Goal: Transaction & Acquisition: Purchase product/service

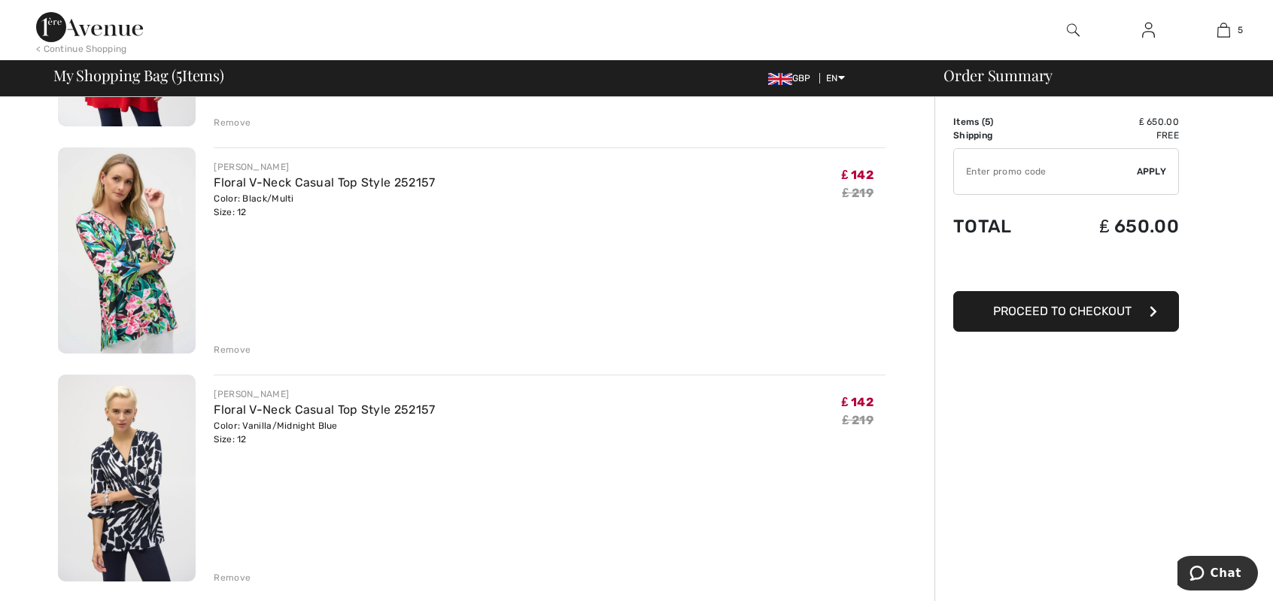
scroll to position [376, 0]
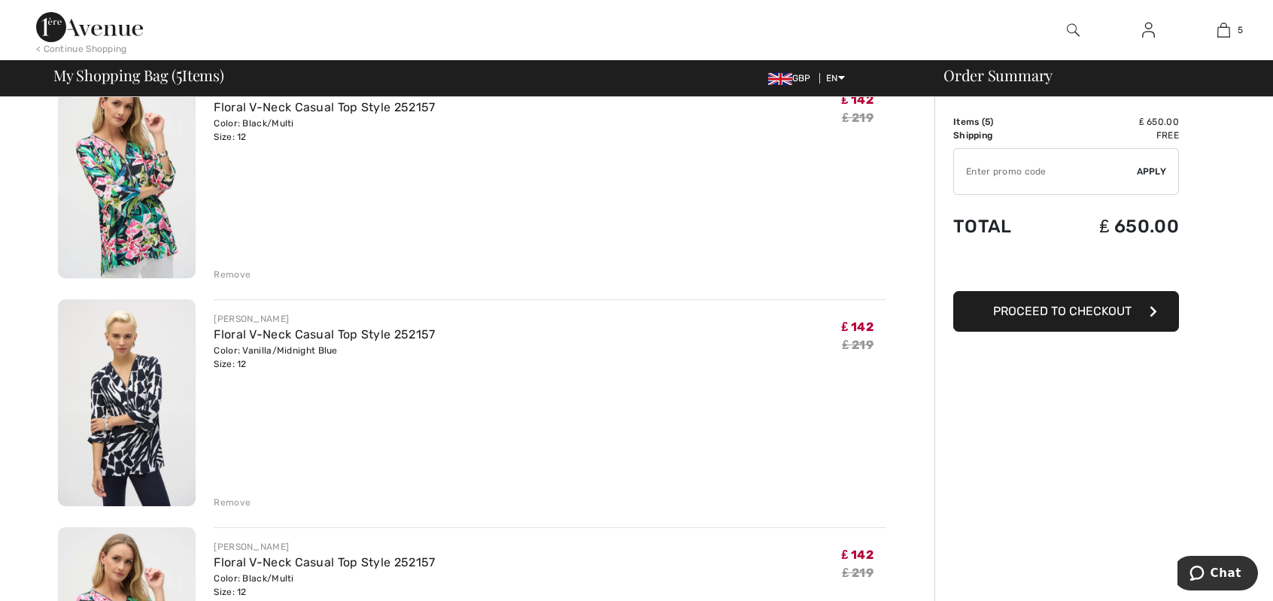
click at [228, 503] on div "Remove" at bounding box center [232, 503] width 37 height 14
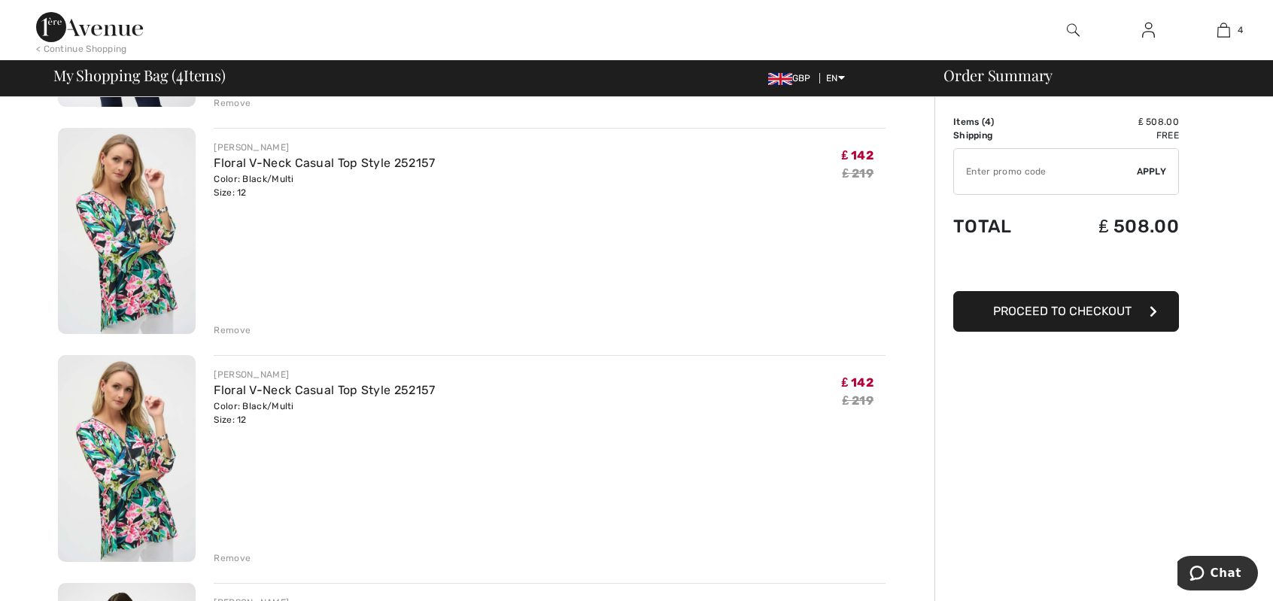
scroll to position [301, 0]
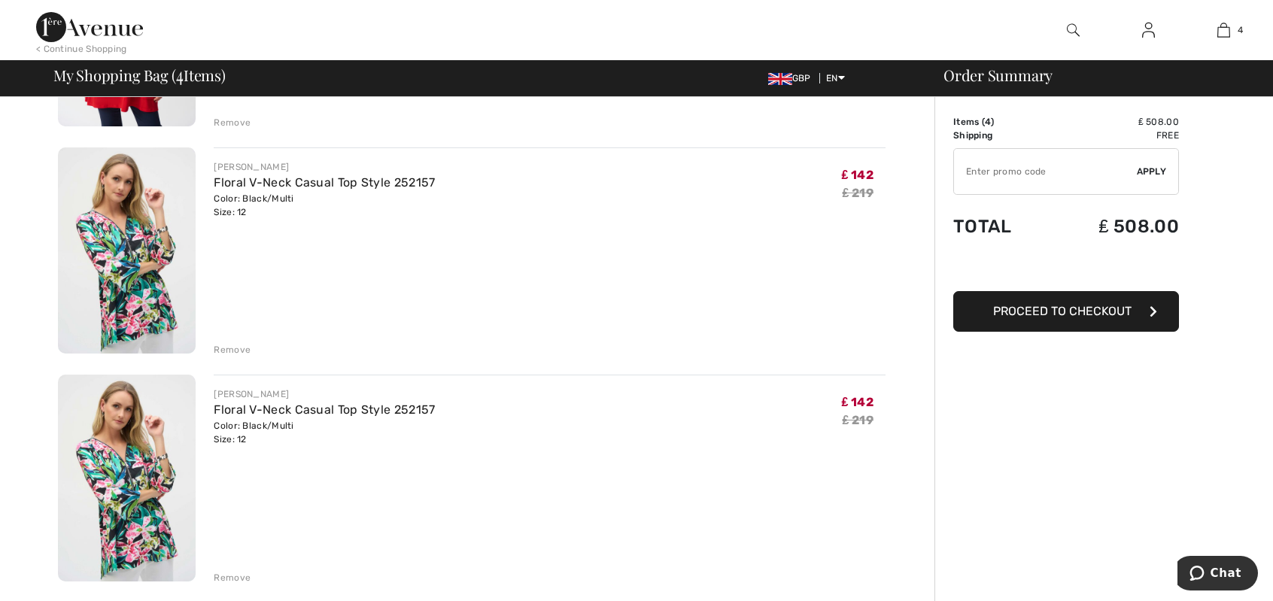
click at [227, 576] on div "Remove" at bounding box center [232, 578] width 37 height 14
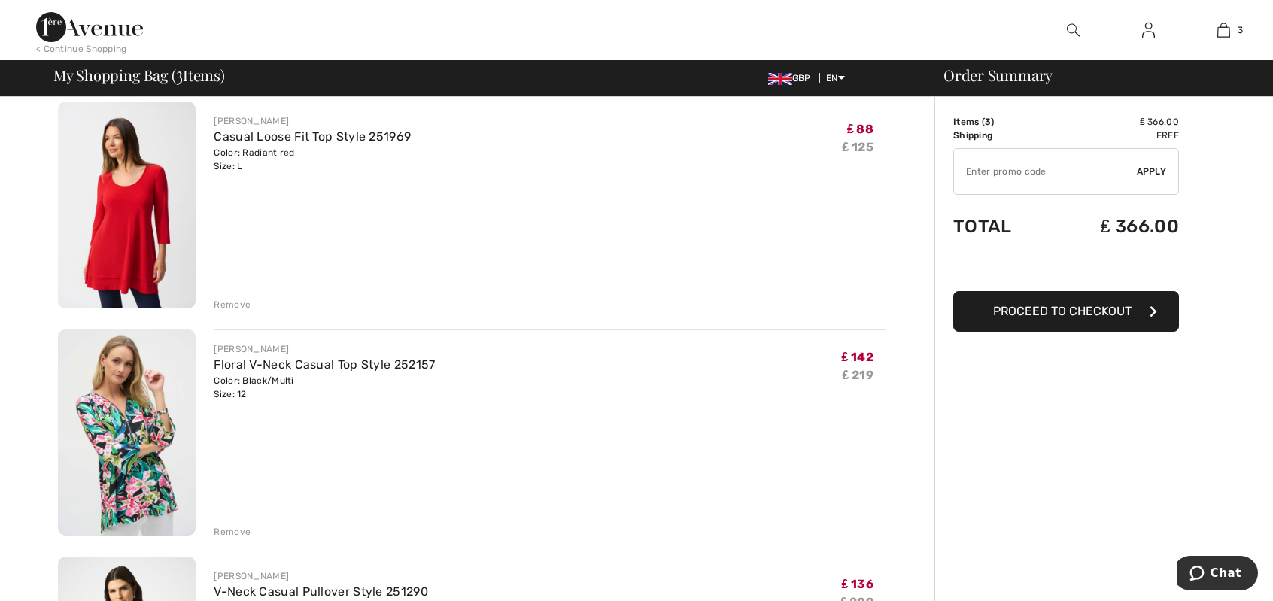
scroll to position [150, 0]
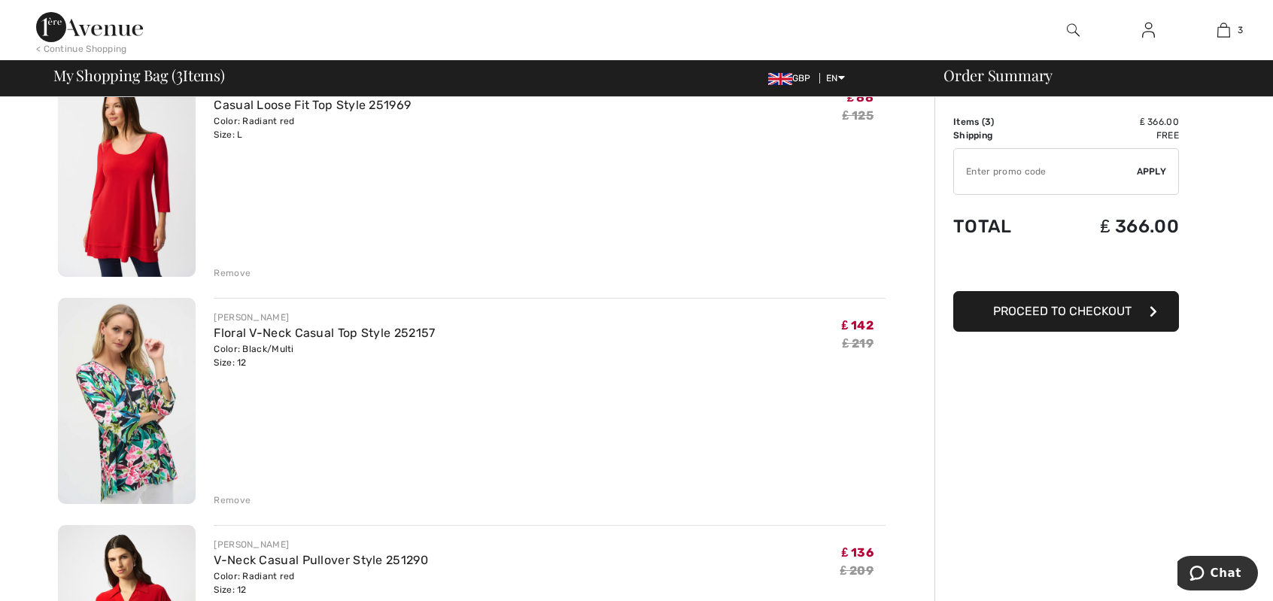
click at [116, 180] on img at bounding box center [127, 173] width 138 height 207
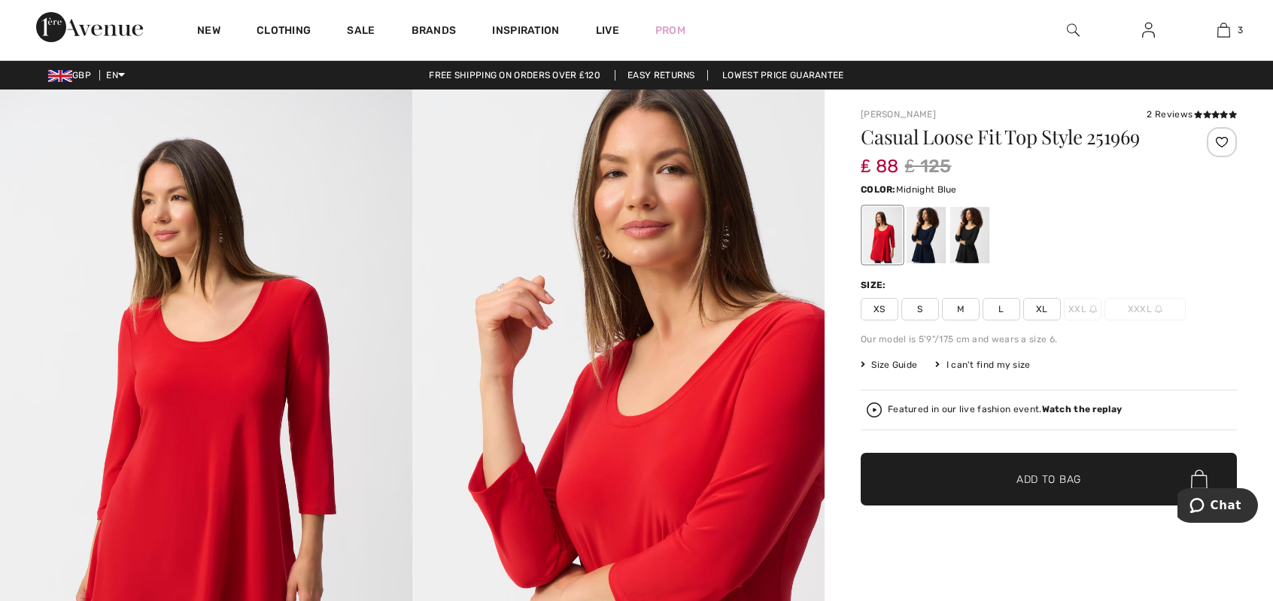
click at [920, 245] on div at bounding box center [926, 235] width 39 height 56
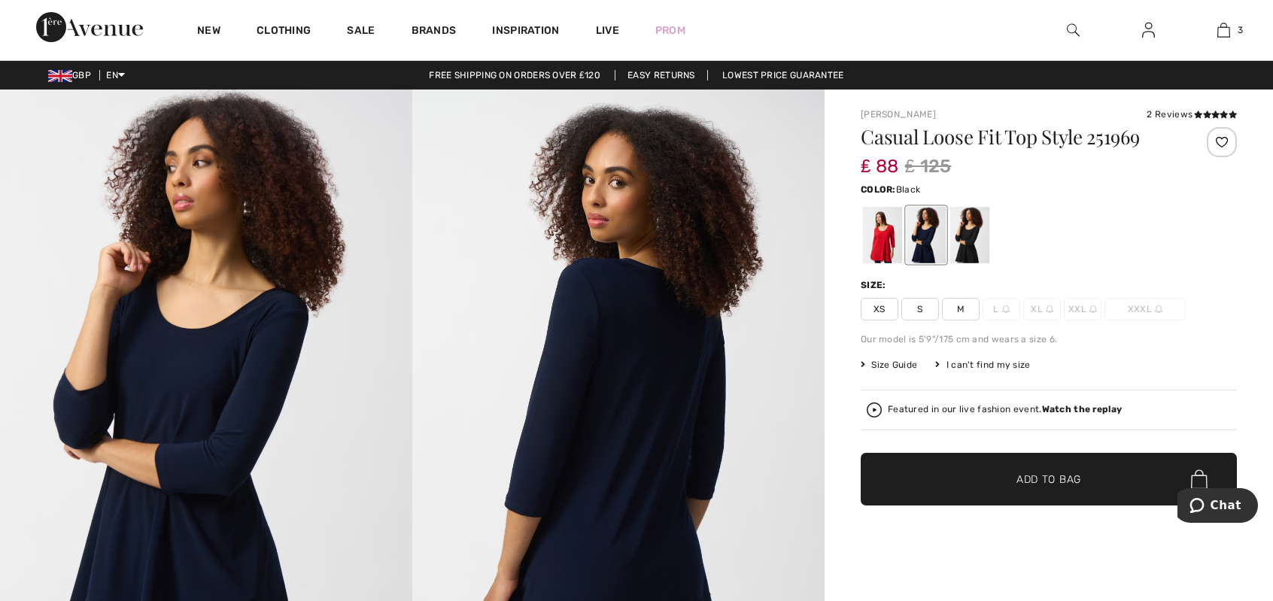
click at [975, 235] on div at bounding box center [969, 235] width 39 height 56
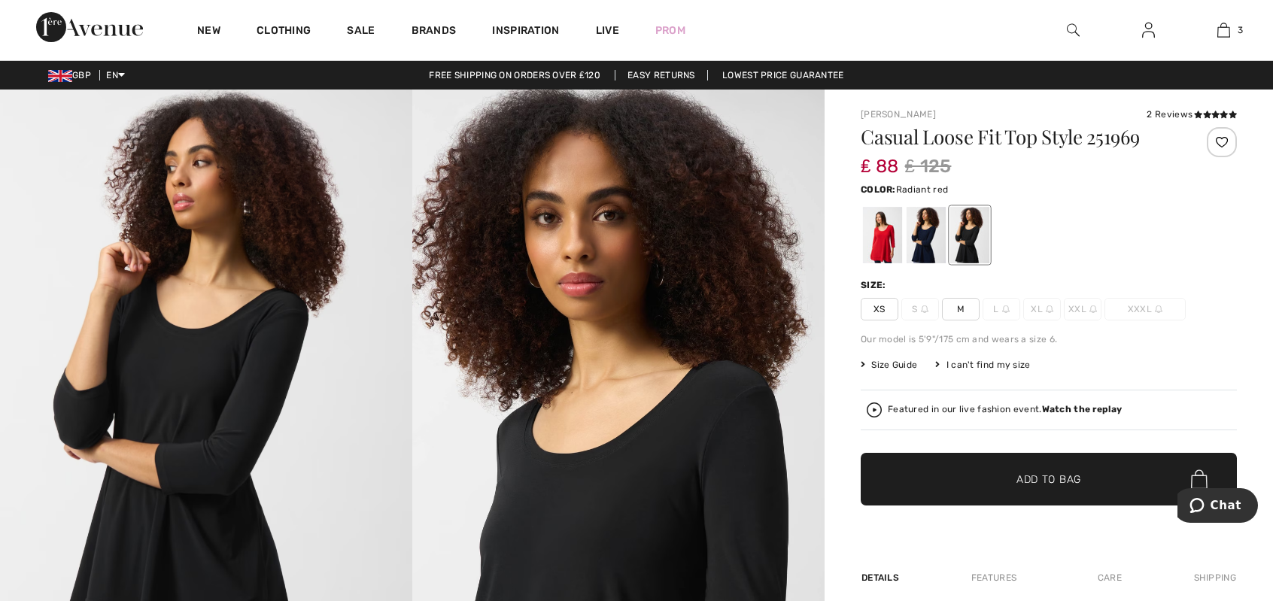
click at [874, 232] on div at bounding box center [882, 235] width 39 height 56
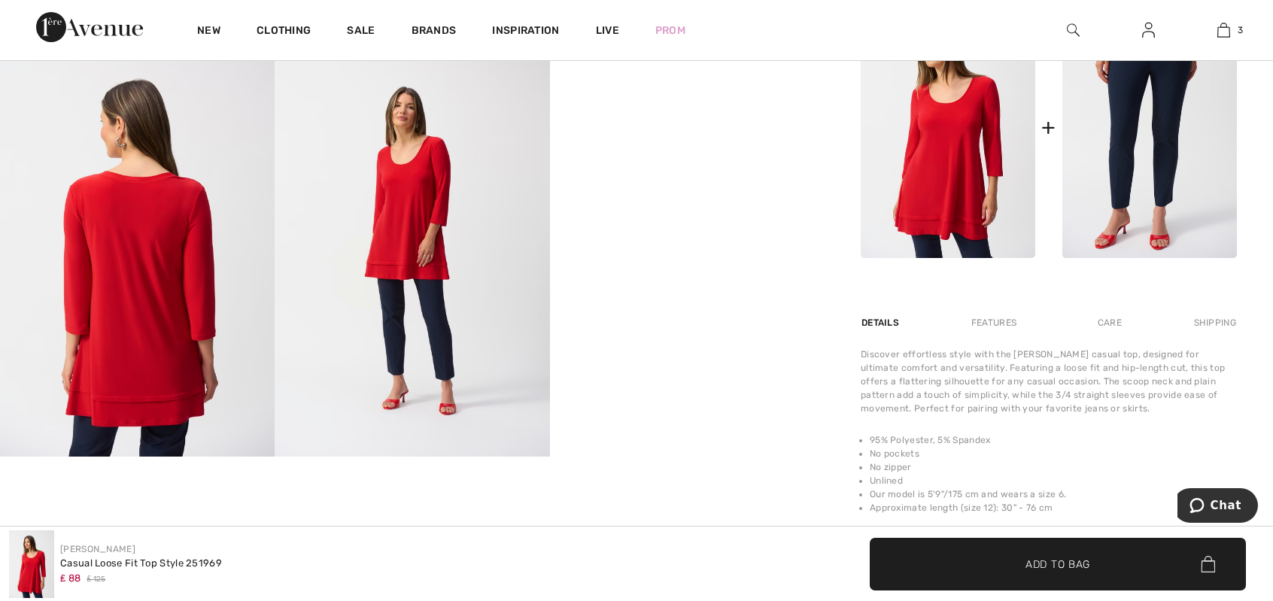
scroll to position [527, 0]
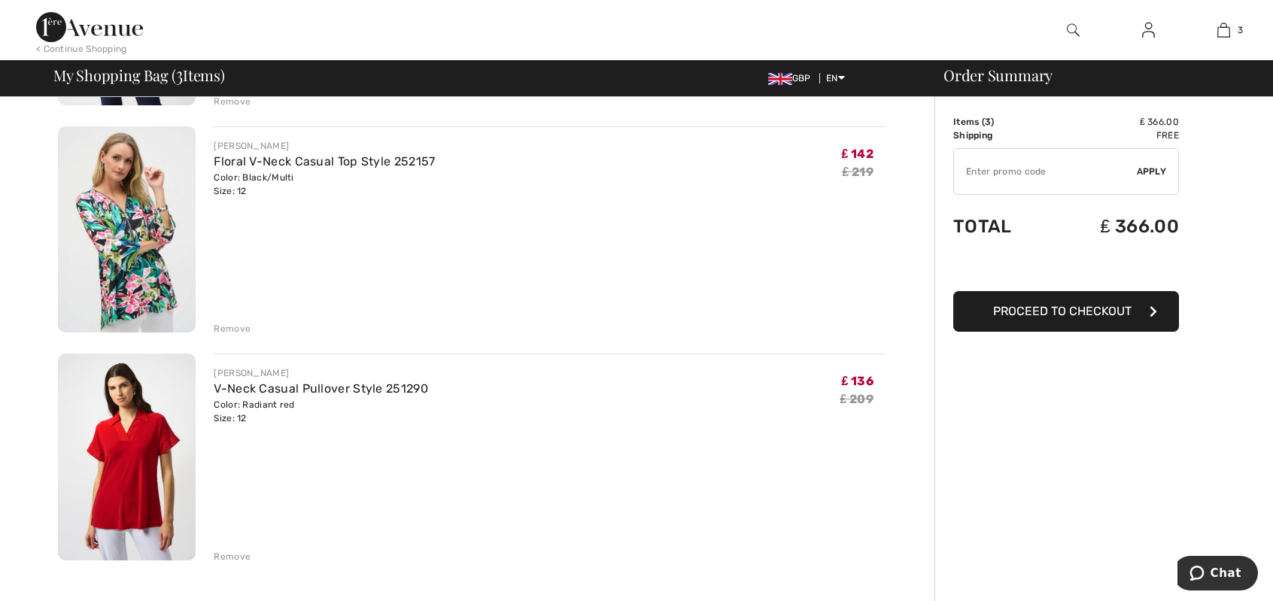
scroll to position [301, 0]
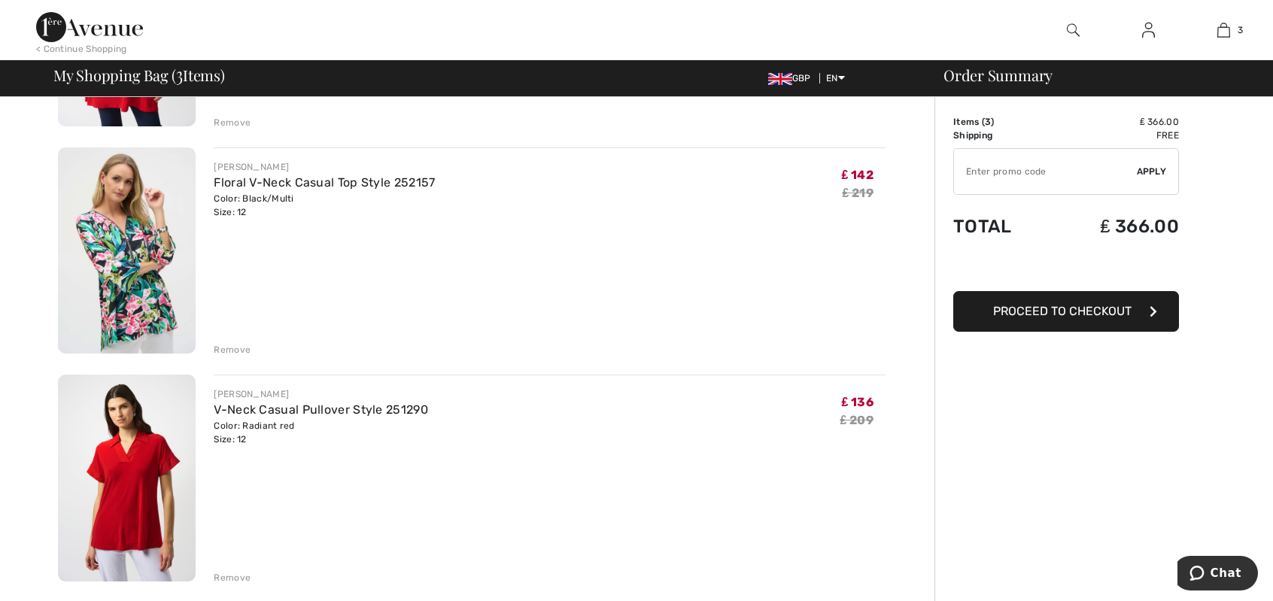
click at [141, 497] on img at bounding box center [127, 478] width 138 height 207
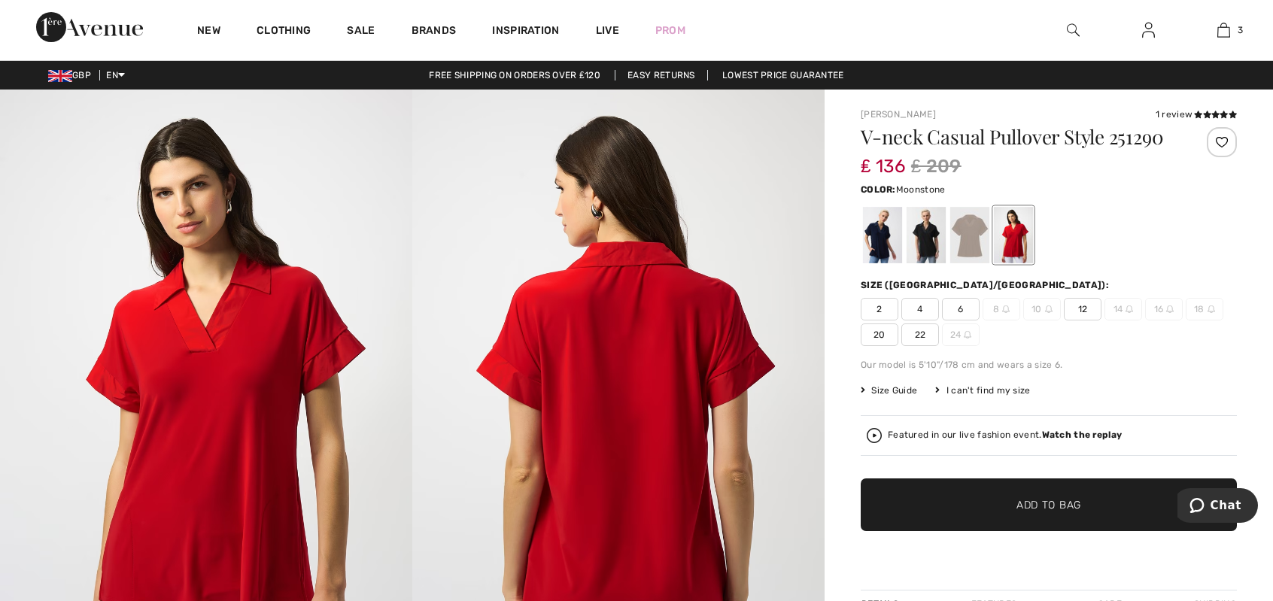
click at [977, 245] on div at bounding box center [969, 235] width 39 height 56
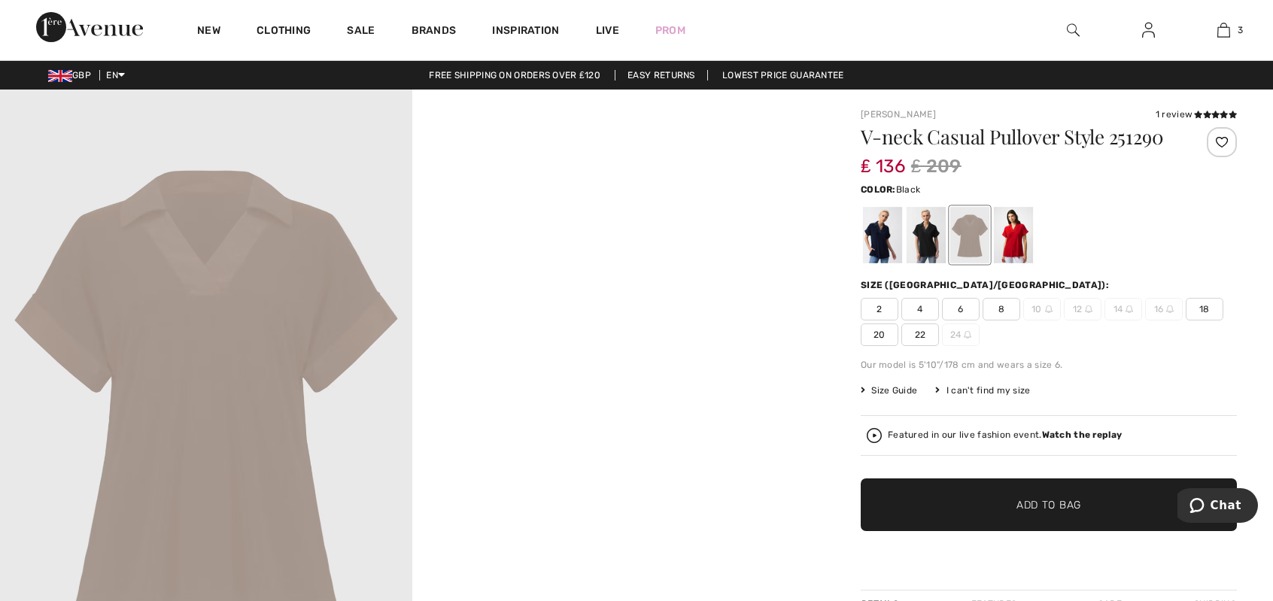
click at [930, 239] on div at bounding box center [926, 235] width 39 height 56
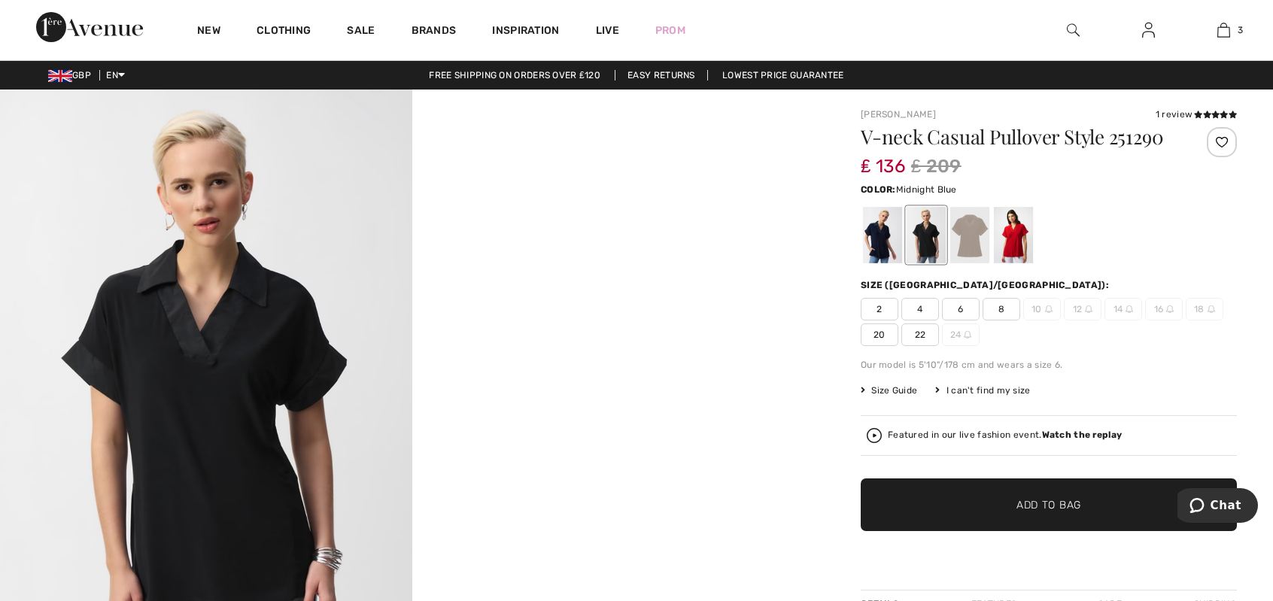
click at [883, 240] on div at bounding box center [882, 235] width 39 height 56
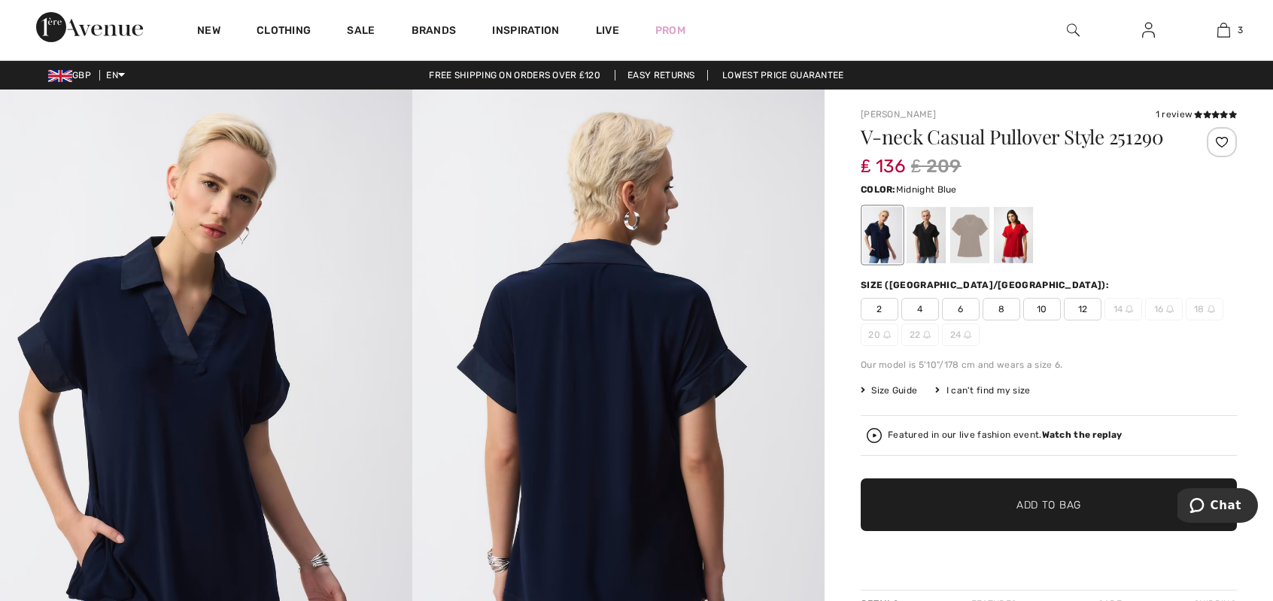
click at [1084, 309] on span "12" at bounding box center [1083, 309] width 38 height 23
click at [1065, 505] on span "Add to Bag" at bounding box center [1048, 505] width 65 height 16
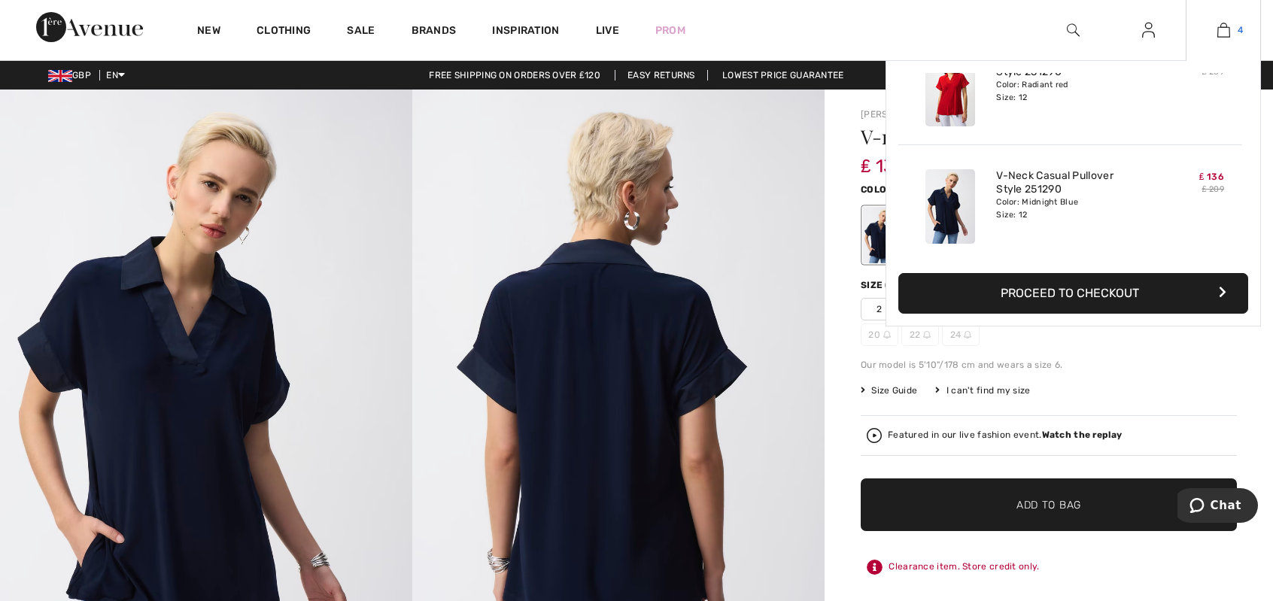
click at [1220, 27] on img at bounding box center [1223, 30] width 13 height 18
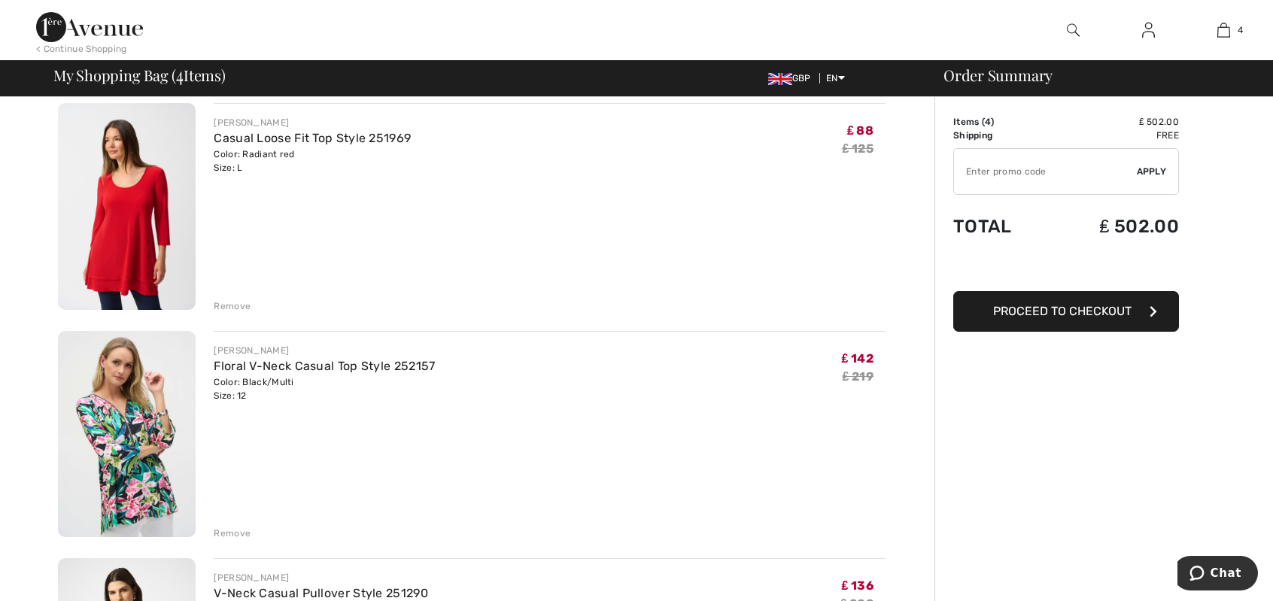
scroll to position [75, 0]
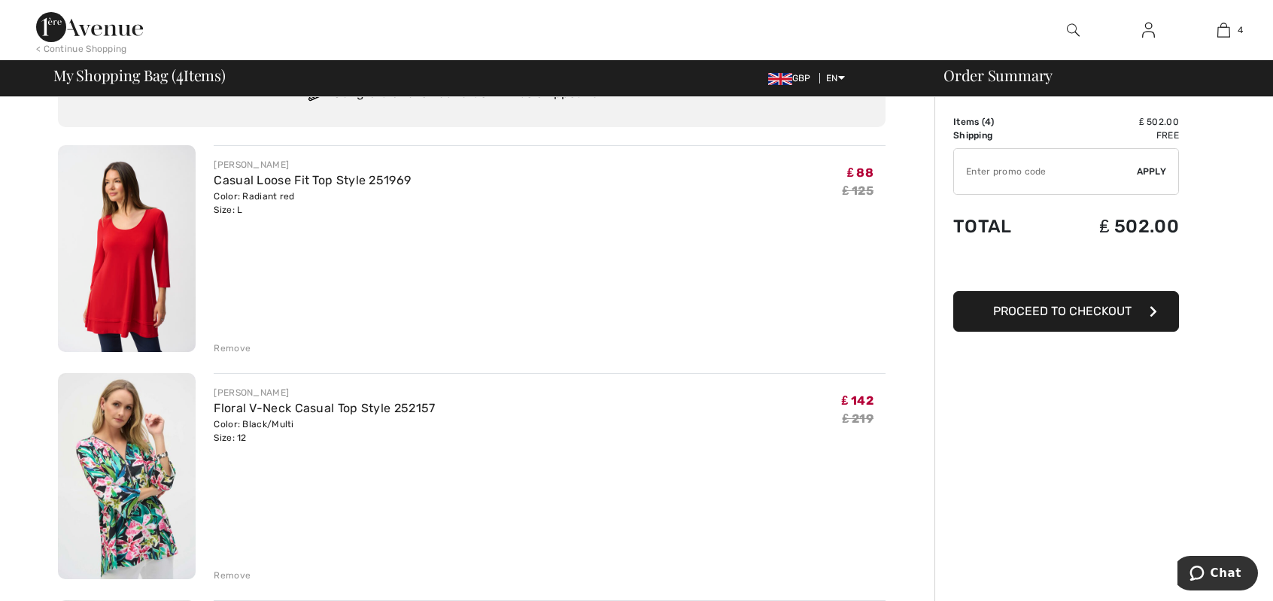
click at [134, 232] on img at bounding box center [127, 248] width 138 height 207
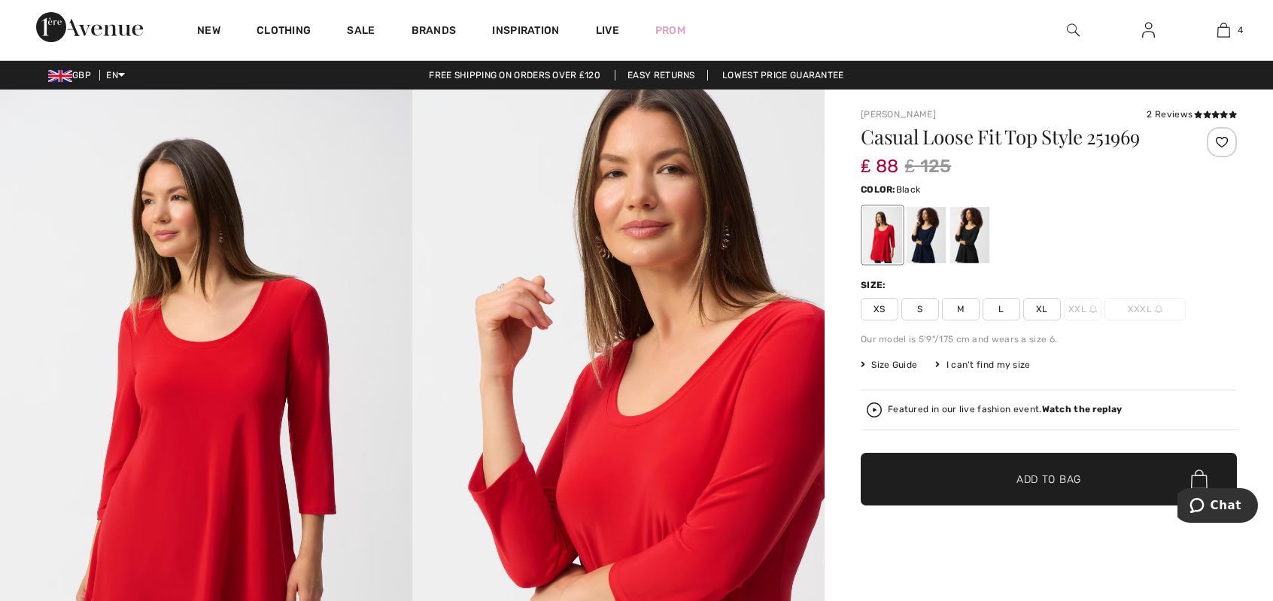
click at [969, 251] on div at bounding box center [969, 235] width 39 height 56
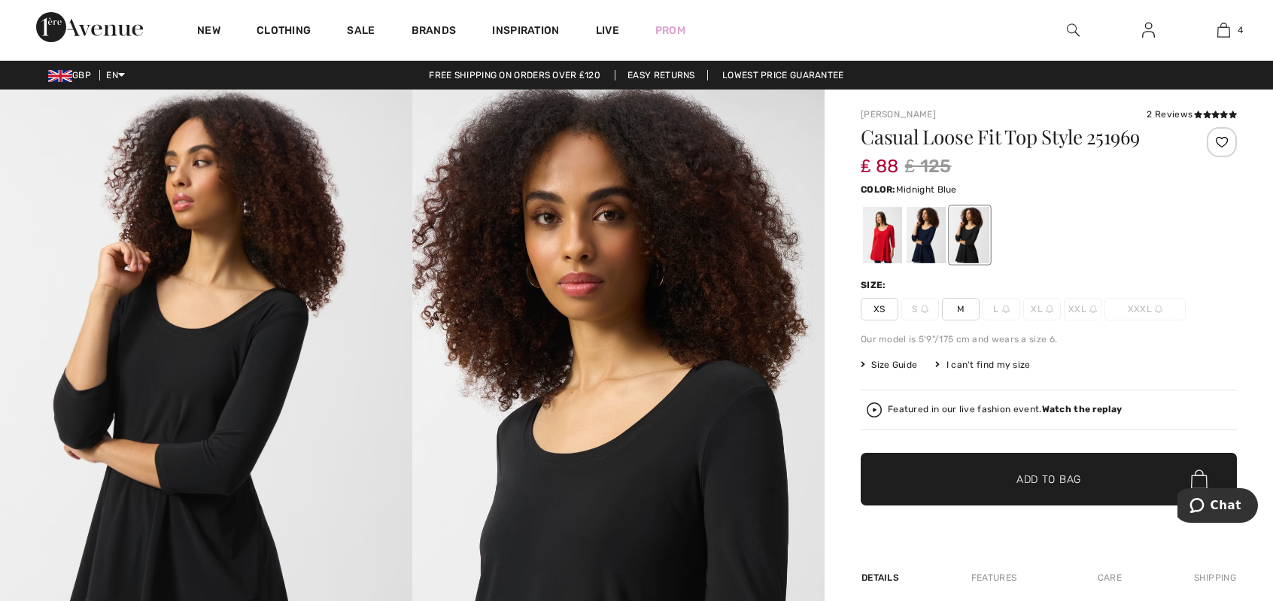
click at [915, 243] on div at bounding box center [926, 235] width 39 height 56
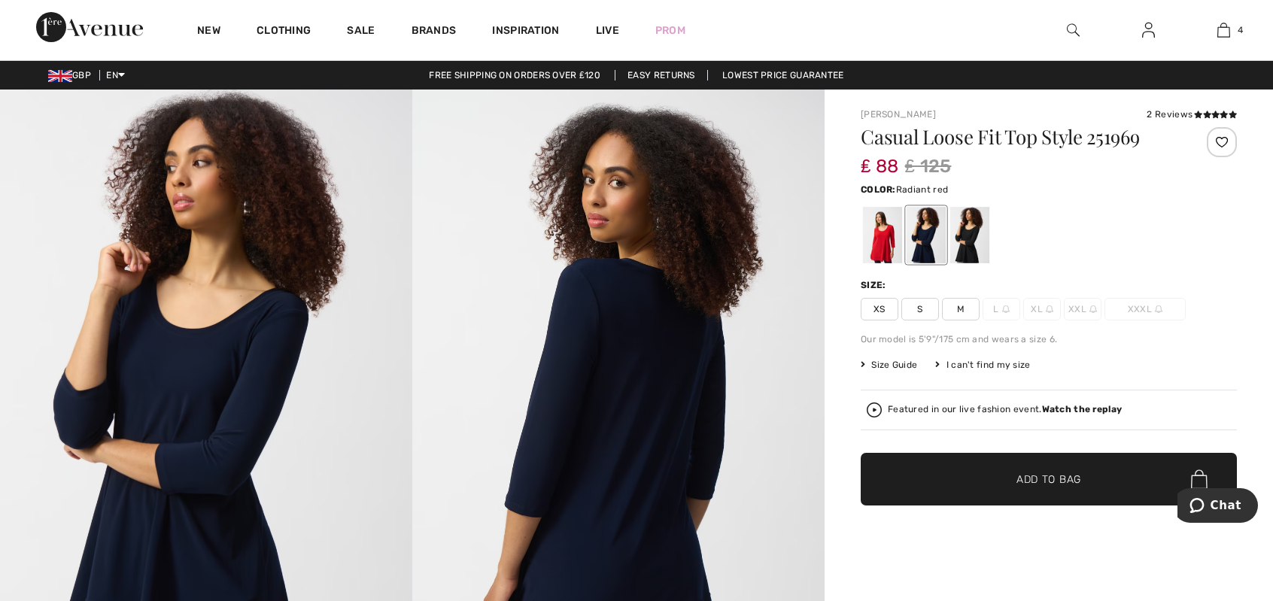
click at [885, 237] on div at bounding box center [882, 235] width 39 height 56
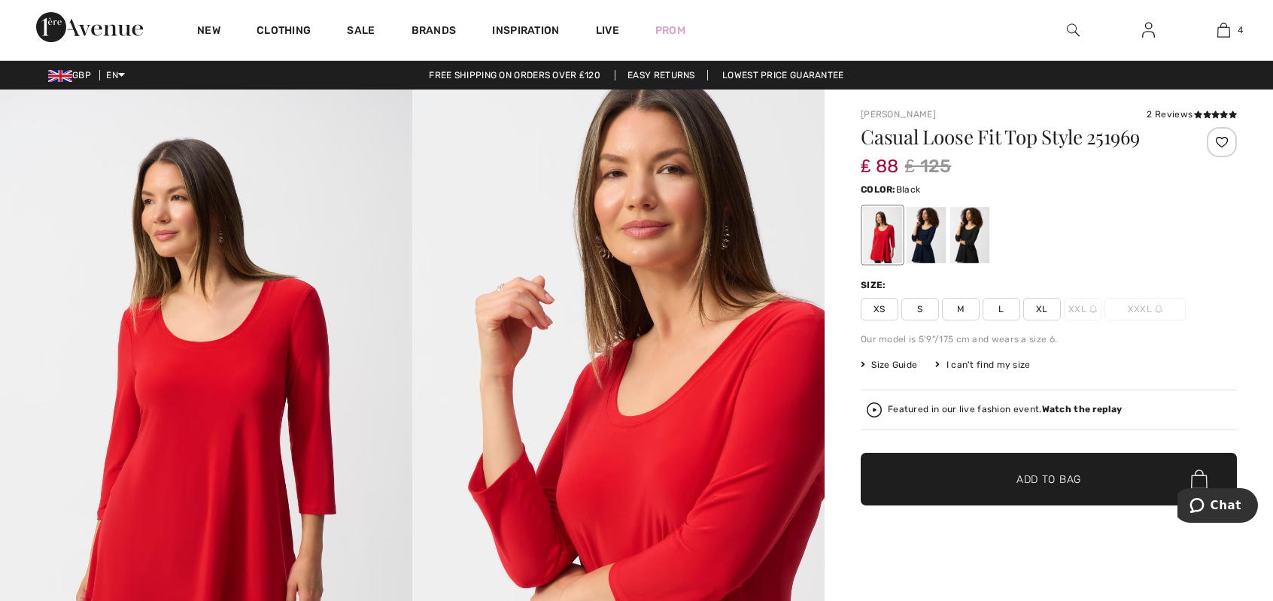
click at [972, 242] on div at bounding box center [969, 235] width 39 height 56
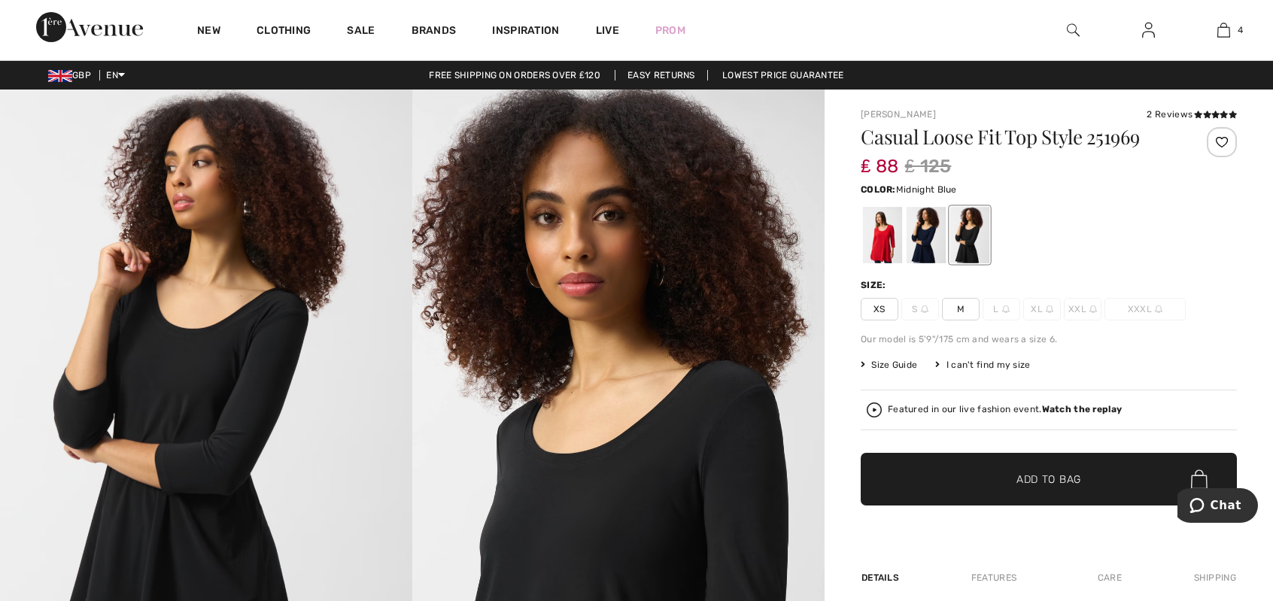
click at [924, 234] on div at bounding box center [926, 235] width 39 height 56
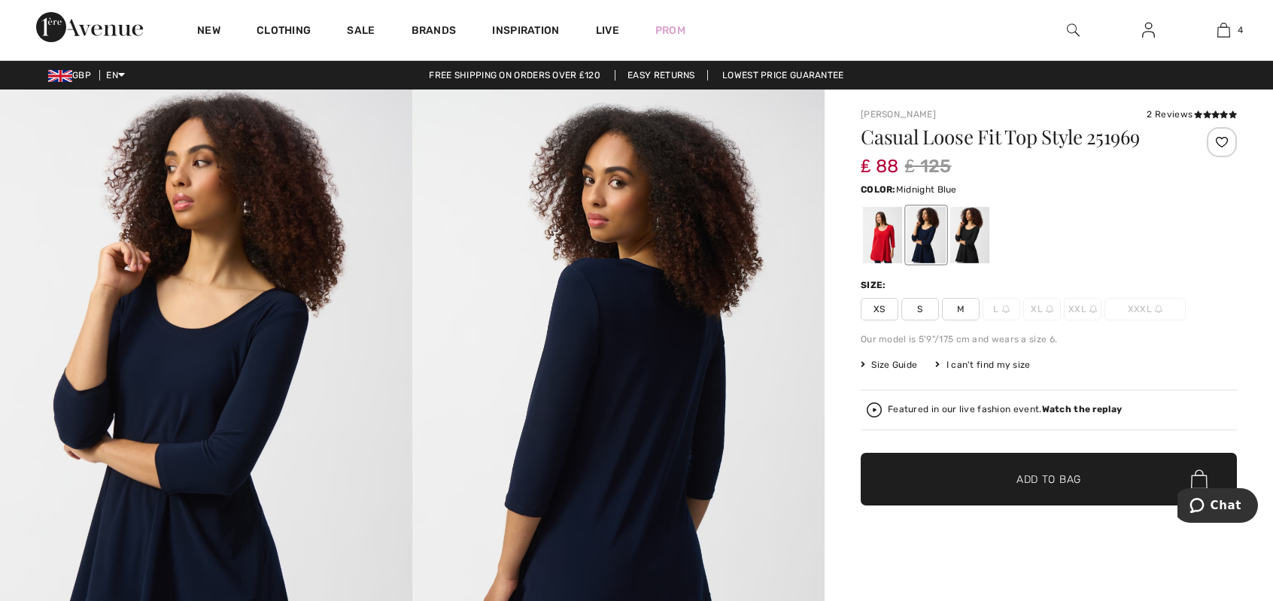
click at [924, 234] on div at bounding box center [926, 235] width 39 height 56
click at [971, 238] on div at bounding box center [969, 235] width 39 height 56
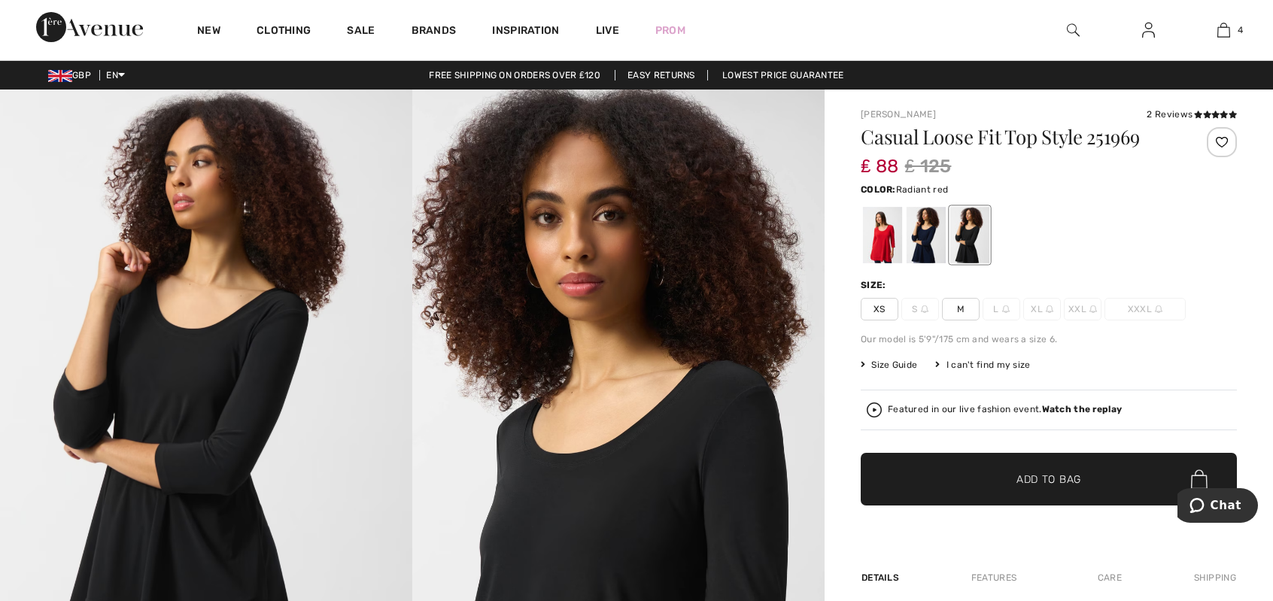
click at [884, 235] on div at bounding box center [882, 235] width 39 height 56
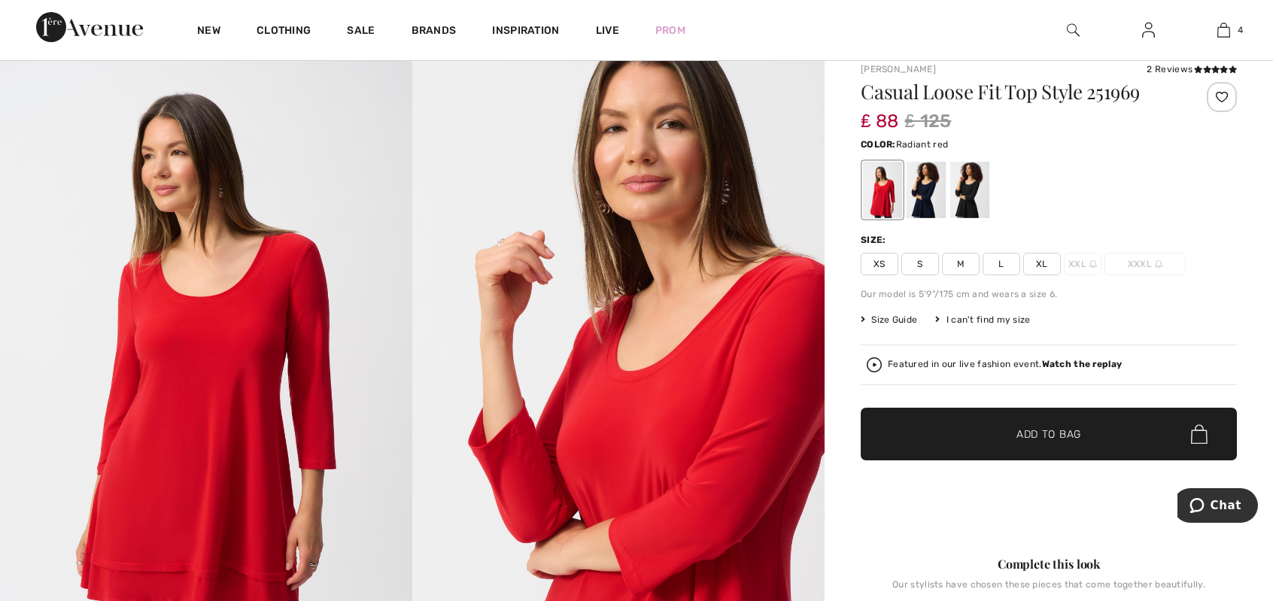
scroll to position [150, 0]
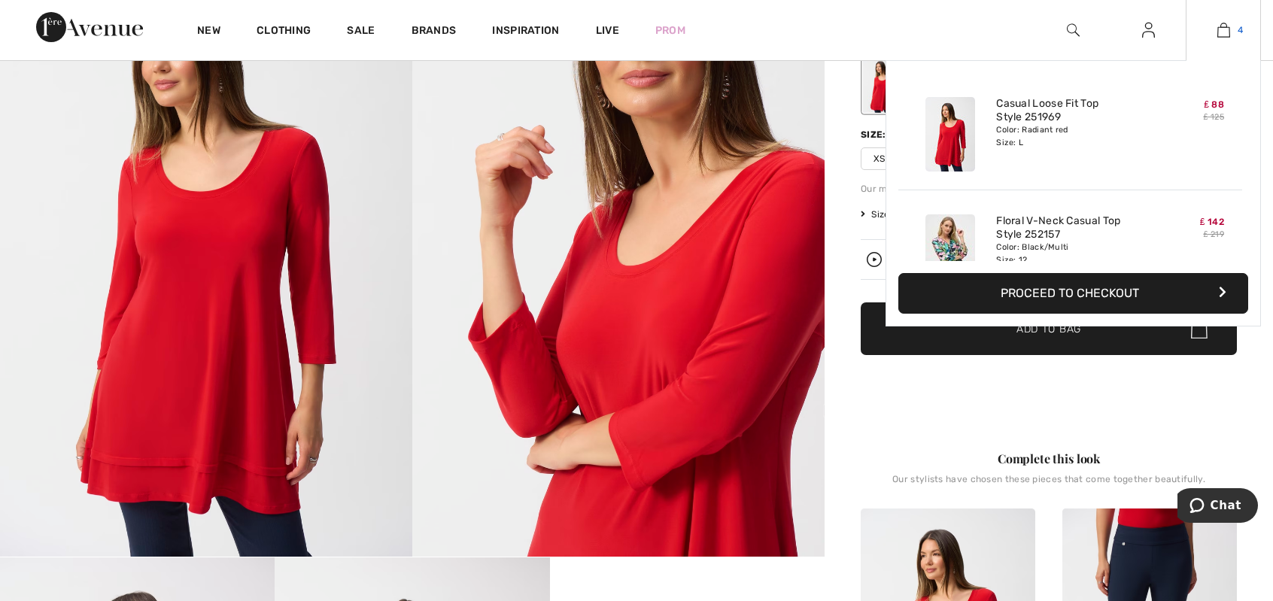
click at [1225, 29] on img at bounding box center [1223, 30] width 13 height 18
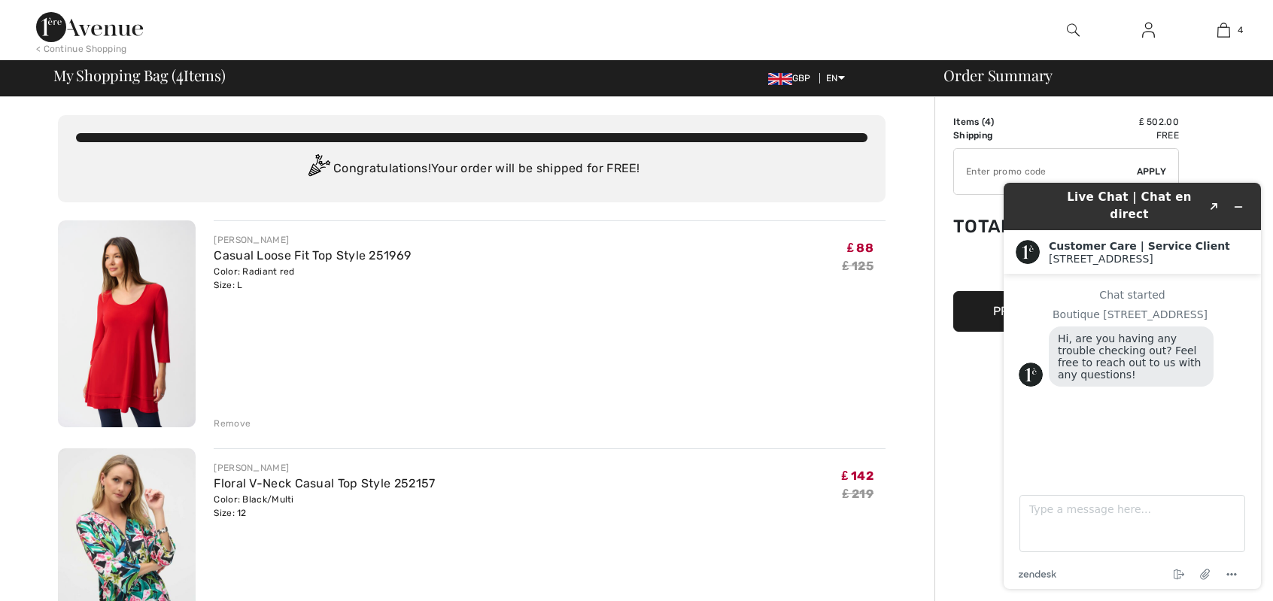
click at [701, 533] on div "JOSEPH RIBKOFF Floral V-Neck Casual Top Style 252157 Color: Black/Multi Size: 1…" at bounding box center [550, 553] width 672 height 210
click at [1241, 202] on icon "Minimize widget" at bounding box center [1238, 207] width 11 height 11
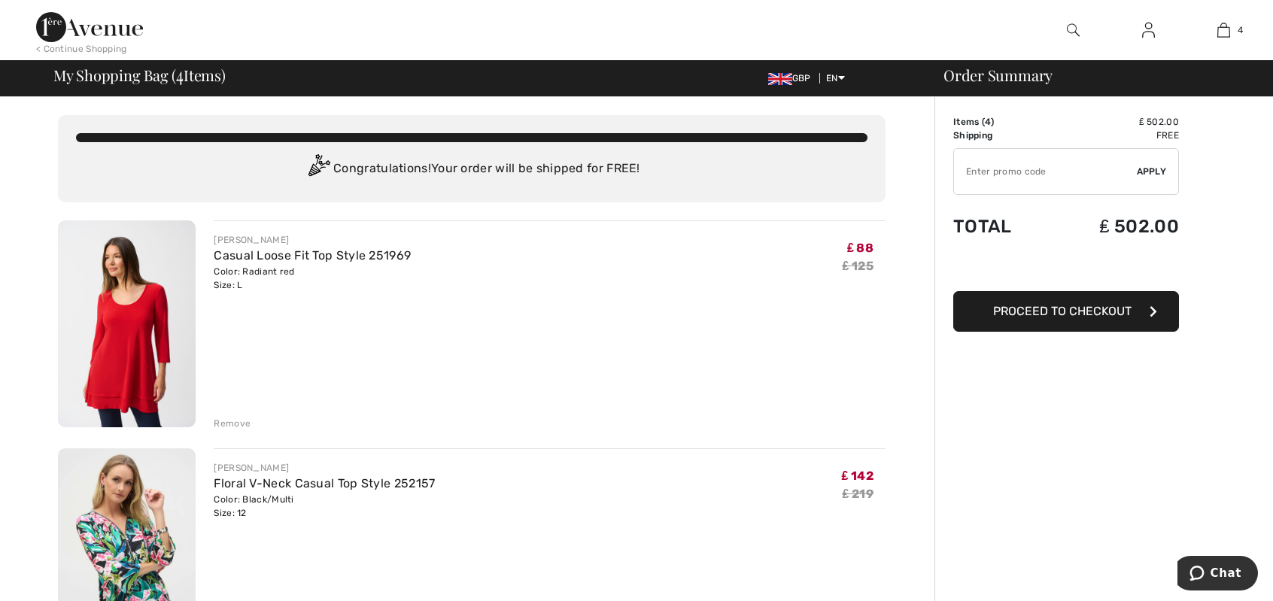
click at [1034, 312] on span "Proceed to Checkout" at bounding box center [1062, 311] width 138 height 14
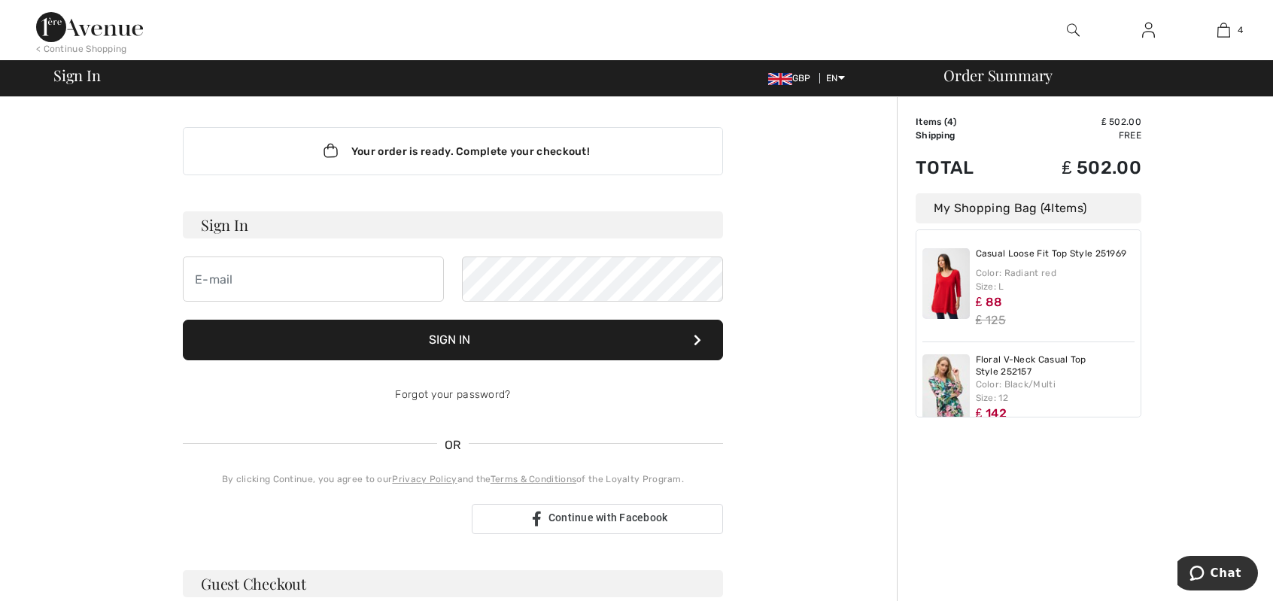
click at [446, 341] on button "Sign In" at bounding box center [453, 340] width 540 height 41
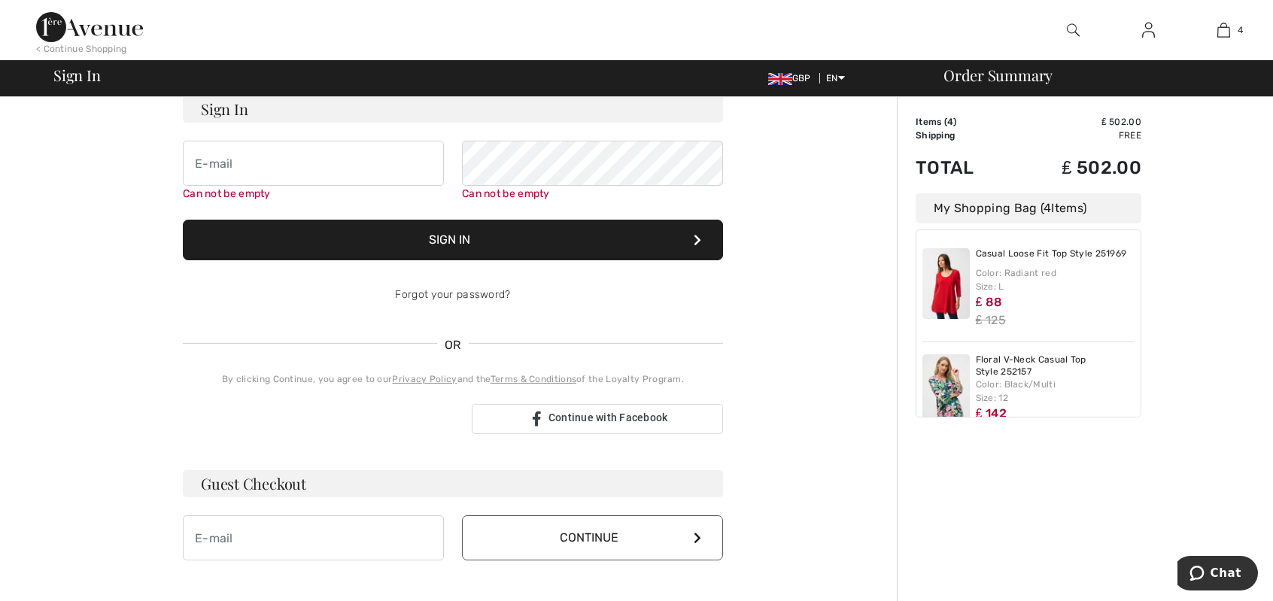
scroll to position [135, 0]
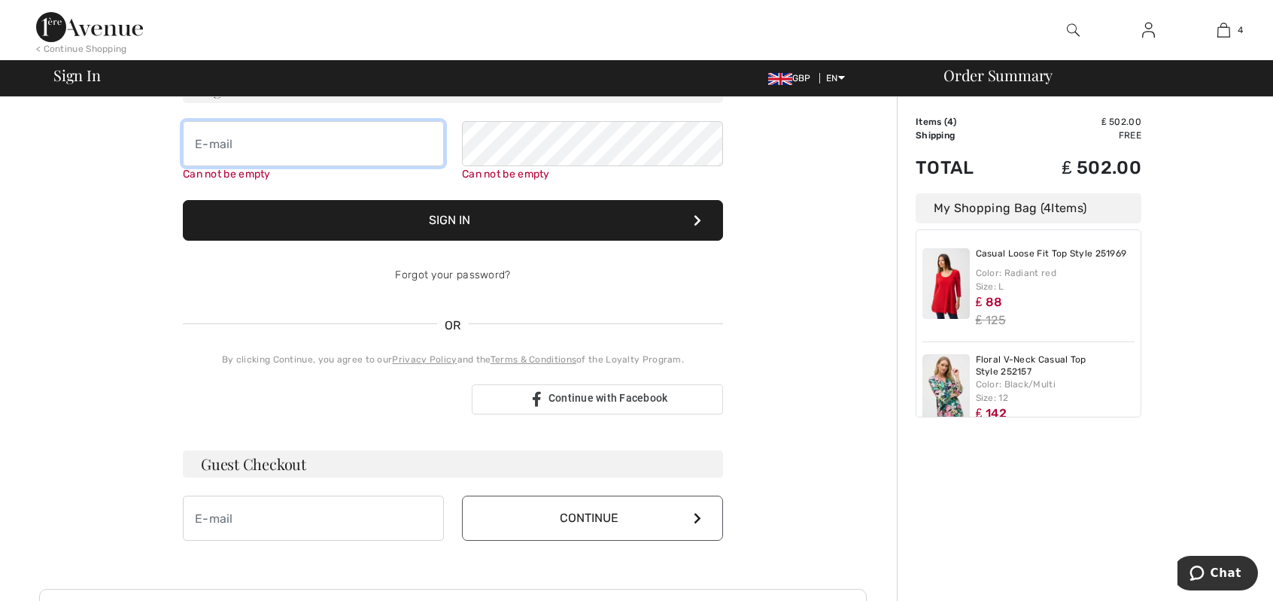
click at [216, 142] on input "email" at bounding box center [313, 143] width 261 height 45
type input "[EMAIL_ADDRESS][DOMAIN_NAME]"
click at [448, 217] on button "Sign In" at bounding box center [453, 220] width 540 height 41
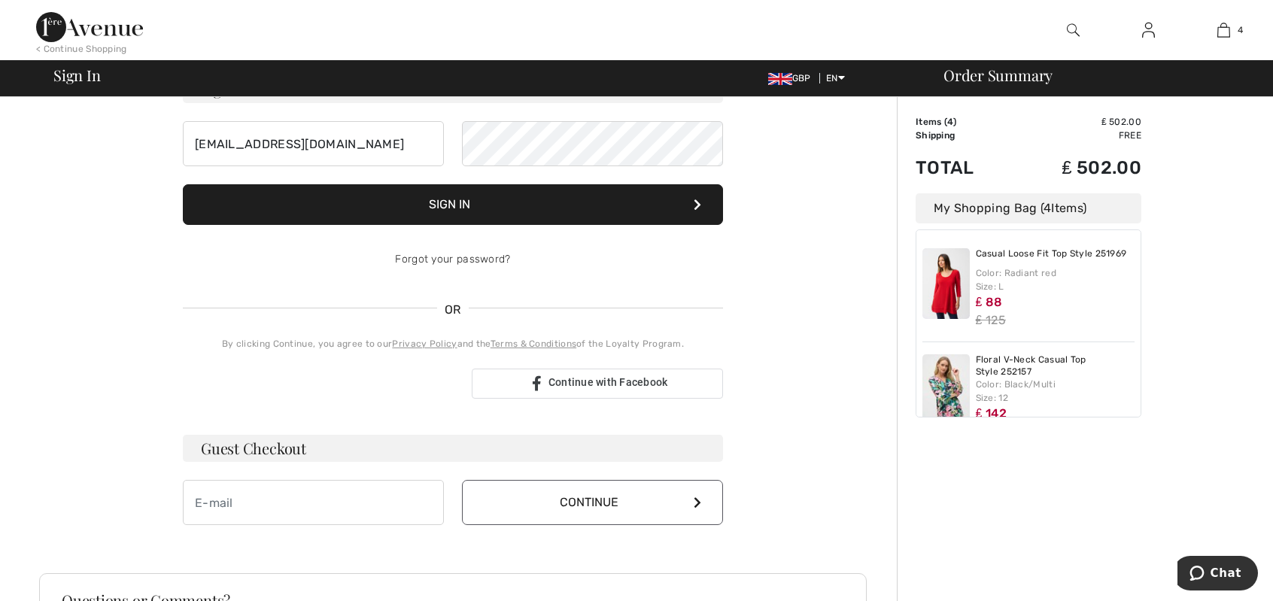
click at [460, 223] on button "Sign In" at bounding box center [453, 204] width 540 height 41
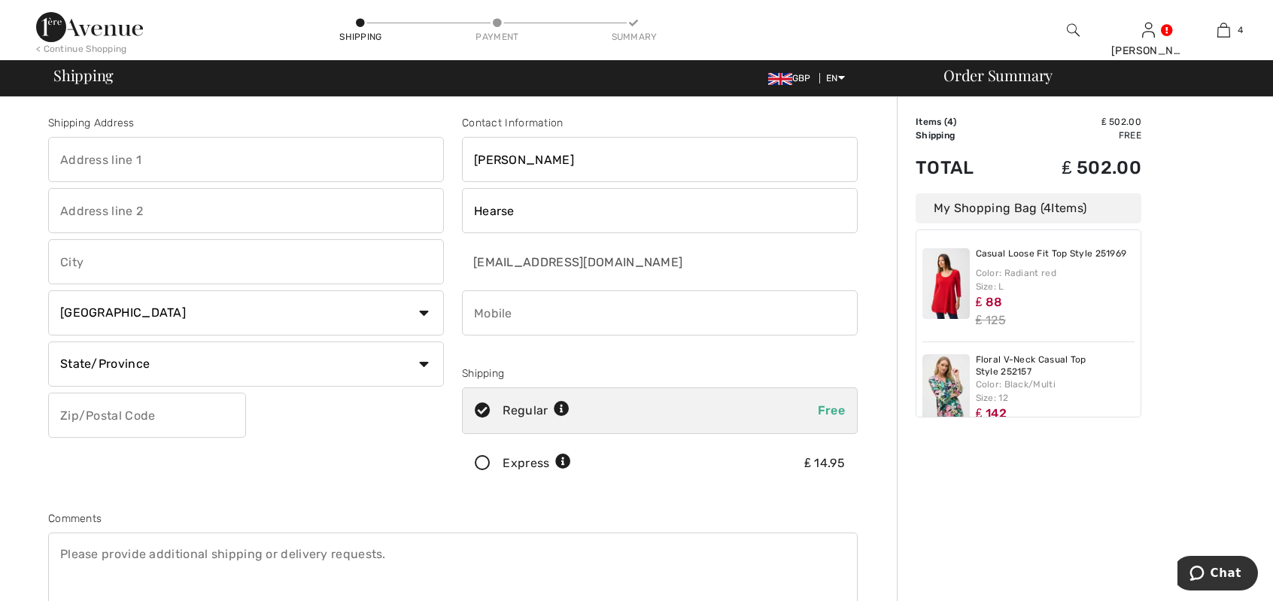
click at [156, 172] on input "text" at bounding box center [246, 159] width 396 height 45
type input "Wembley Cottage"
type input "Regaby West Road"
type input "Isle of Man"
select select "GB"
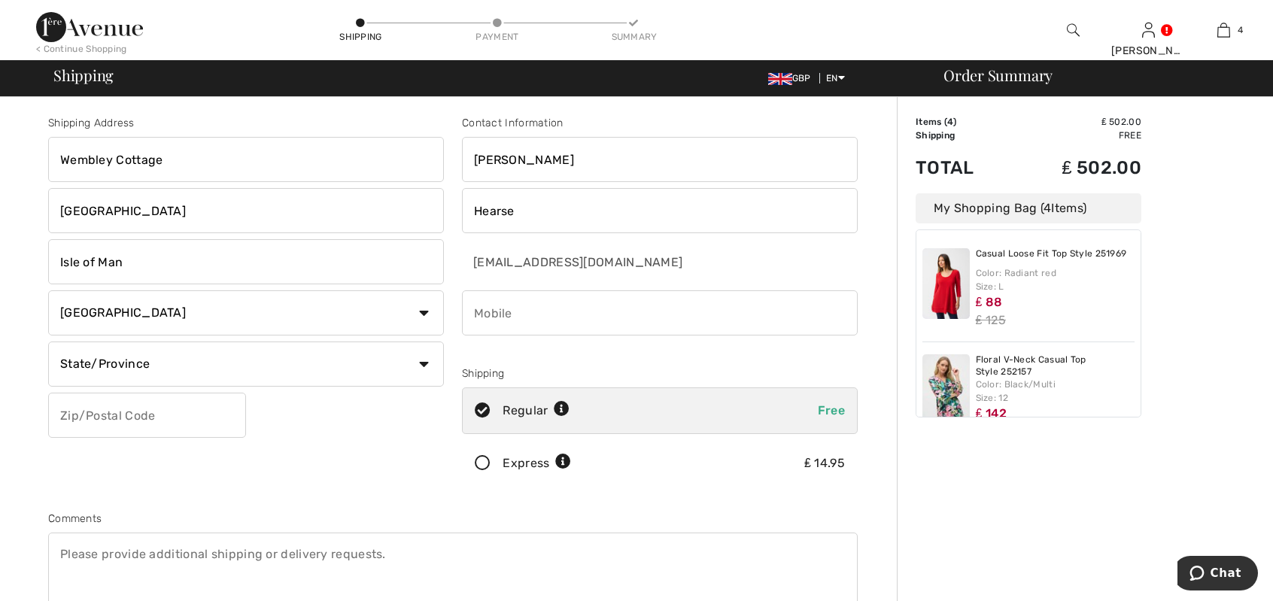
type input "IM7 3HL"
type input "07624480498"
type input "IM73HL"
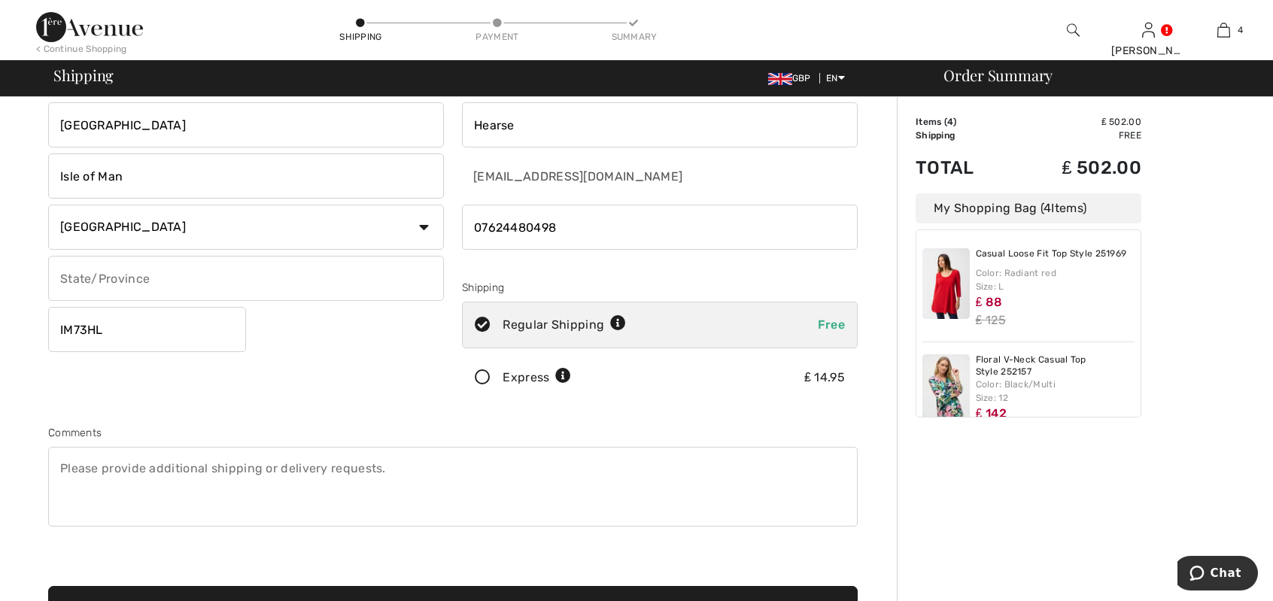
scroll to position [150, 0]
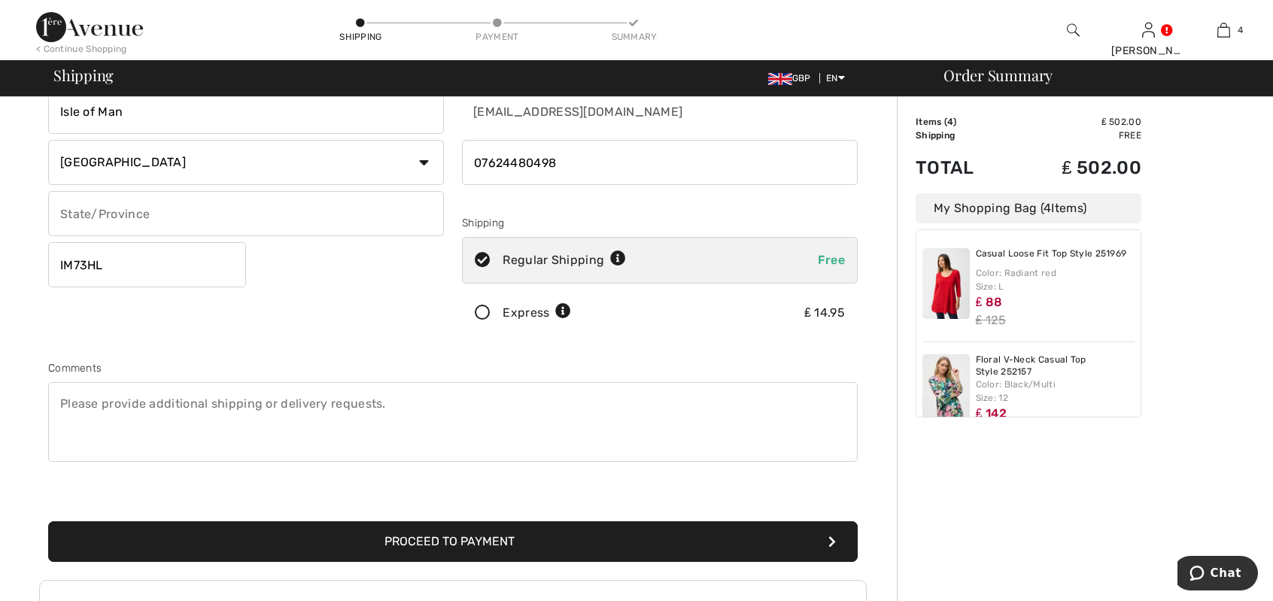
click at [453, 541] on button "Proceed to Payment" at bounding box center [453, 541] width 810 height 41
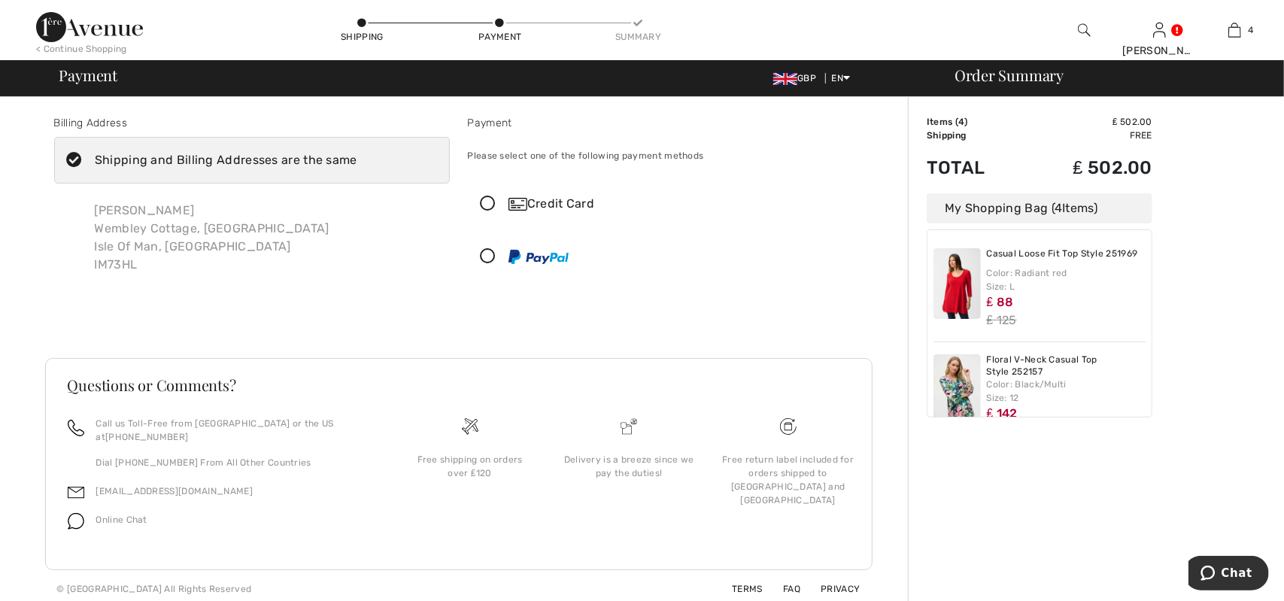
click at [491, 204] on icon at bounding box center [489, 204] width 40 height 16
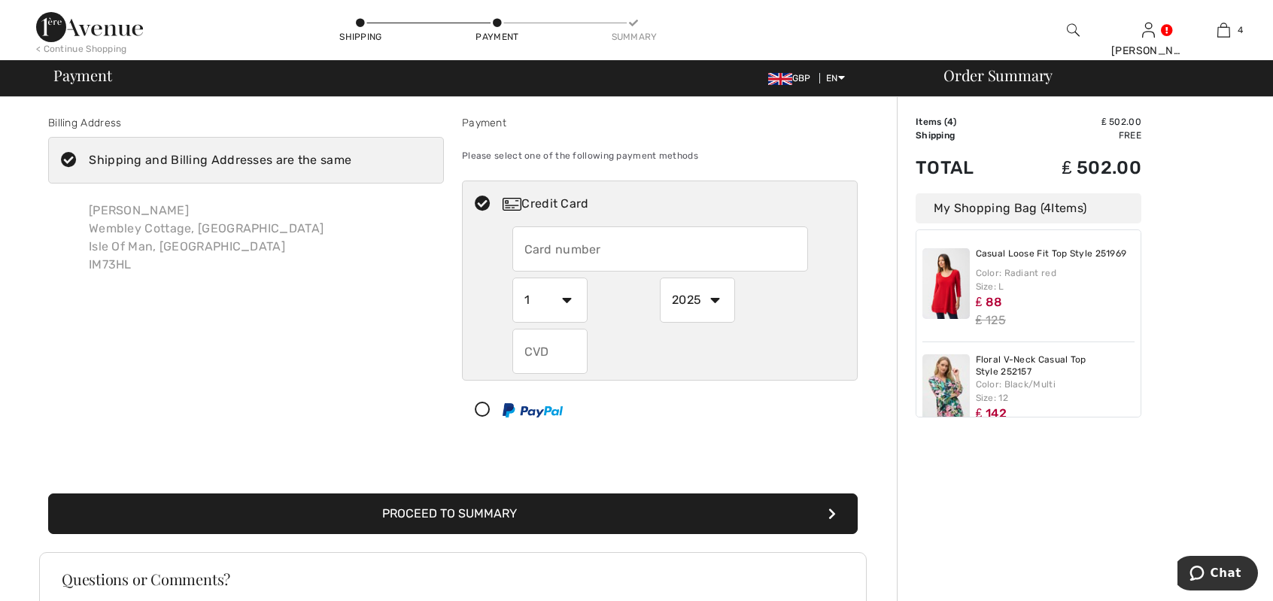
drag, startPoint x: 558, startPoint y: 246, endPoint x: 539, endPoint y: 247, distance: 19.6
click at [539, 247] on input "text" at bounding box center [660, 248] width 296 height 45
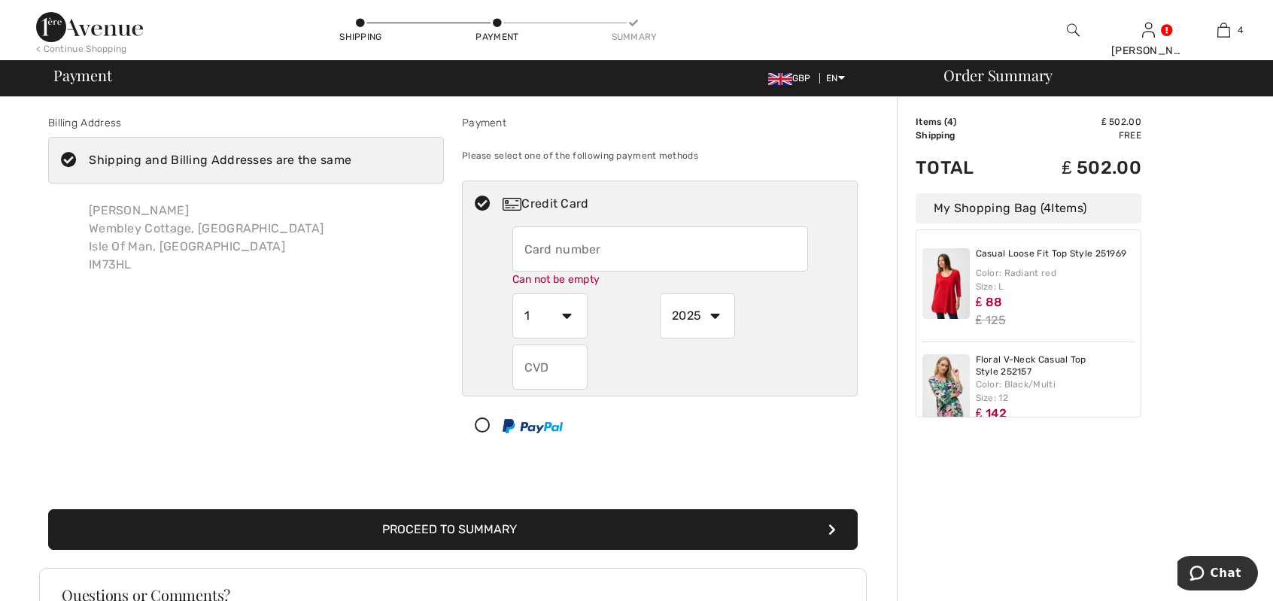
type input "5451409501803114"
select select "2"
select select "2026"
type input "054"
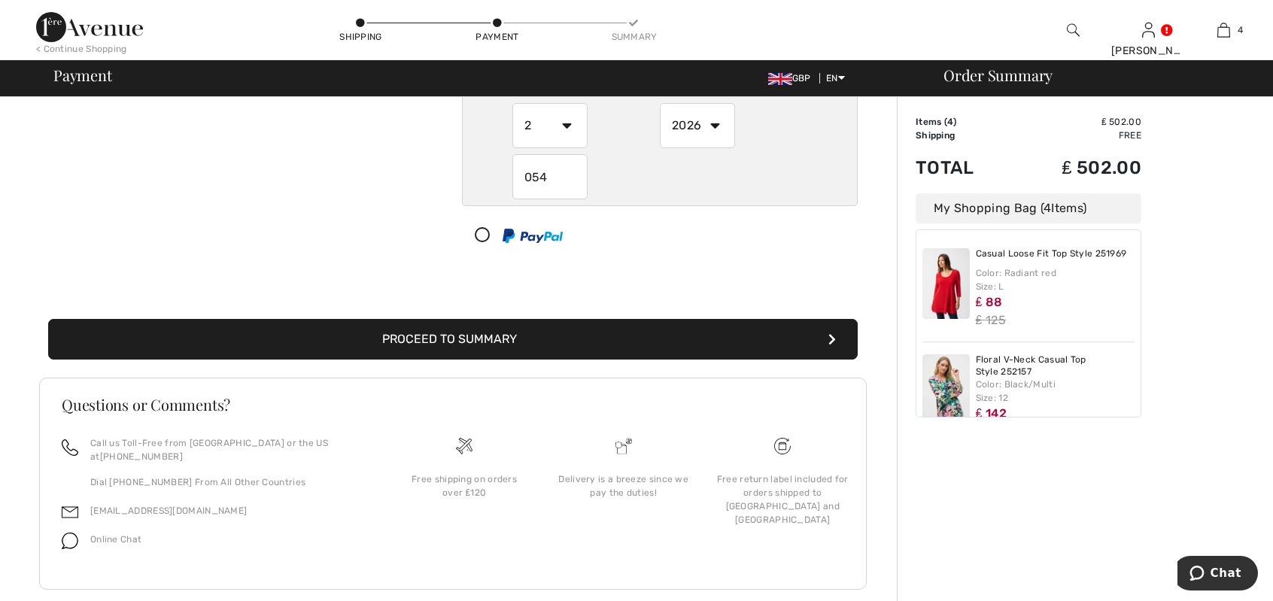
scroll to position [185, 0]
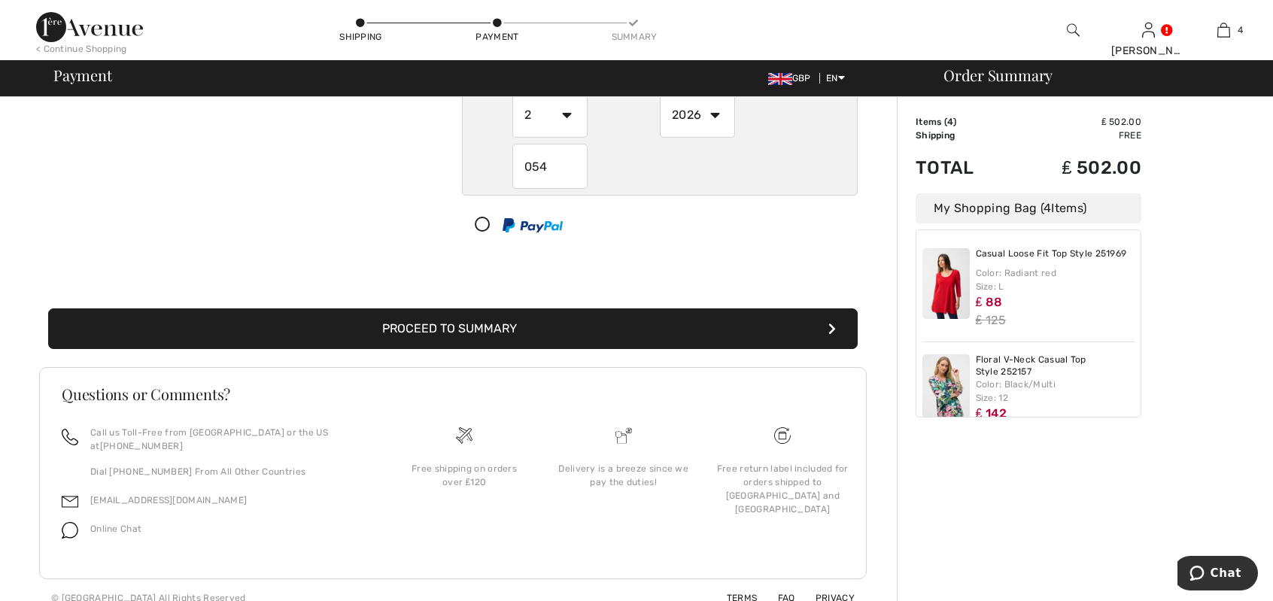
click at [414, 326] on button "Proceed to Summary" at bounding box center [453, 328] width 810 height 41
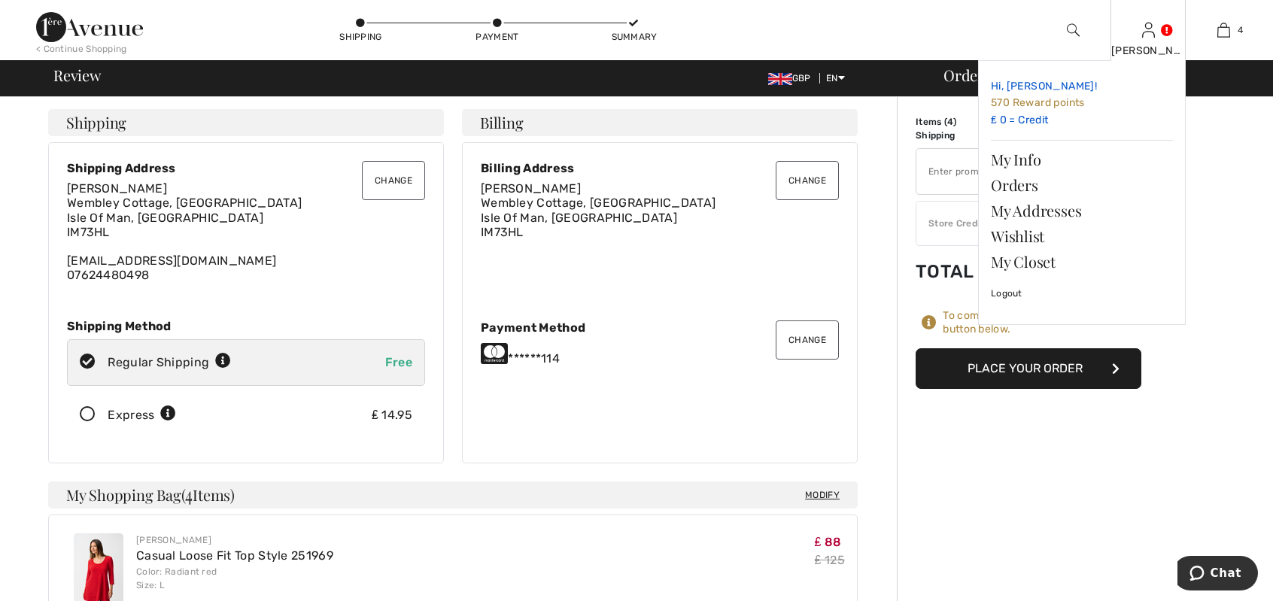
click at [1034, 102] on span "570 Reward points" at bounding box center [1038, 102] width 94 height 13
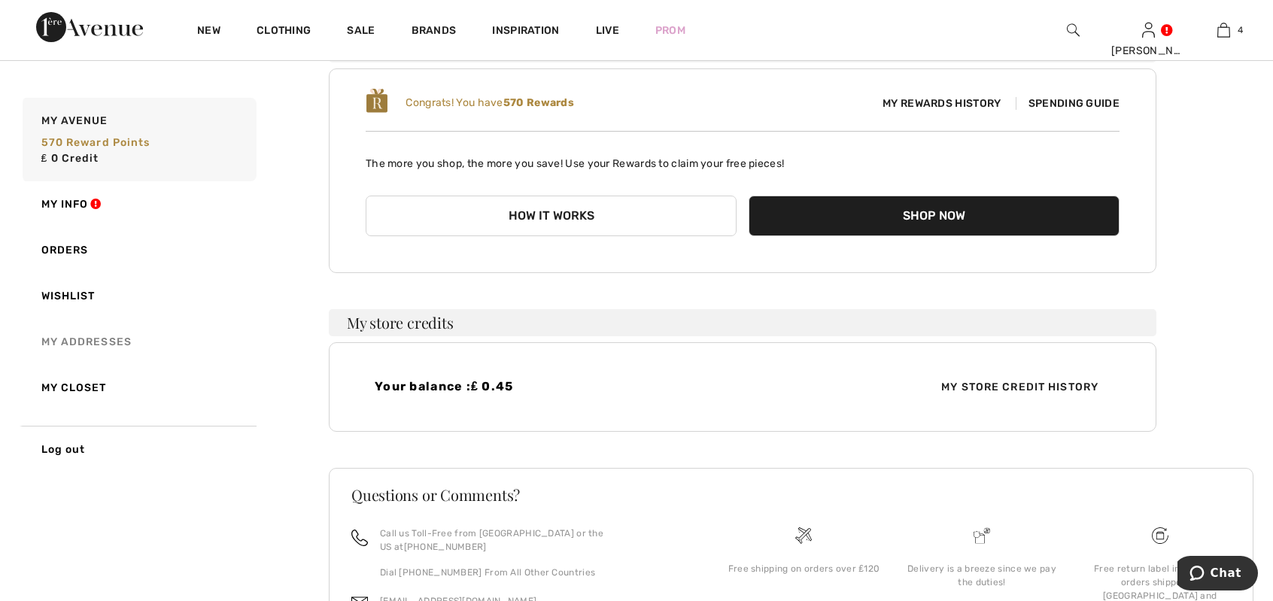
scroll to position [226, 0]
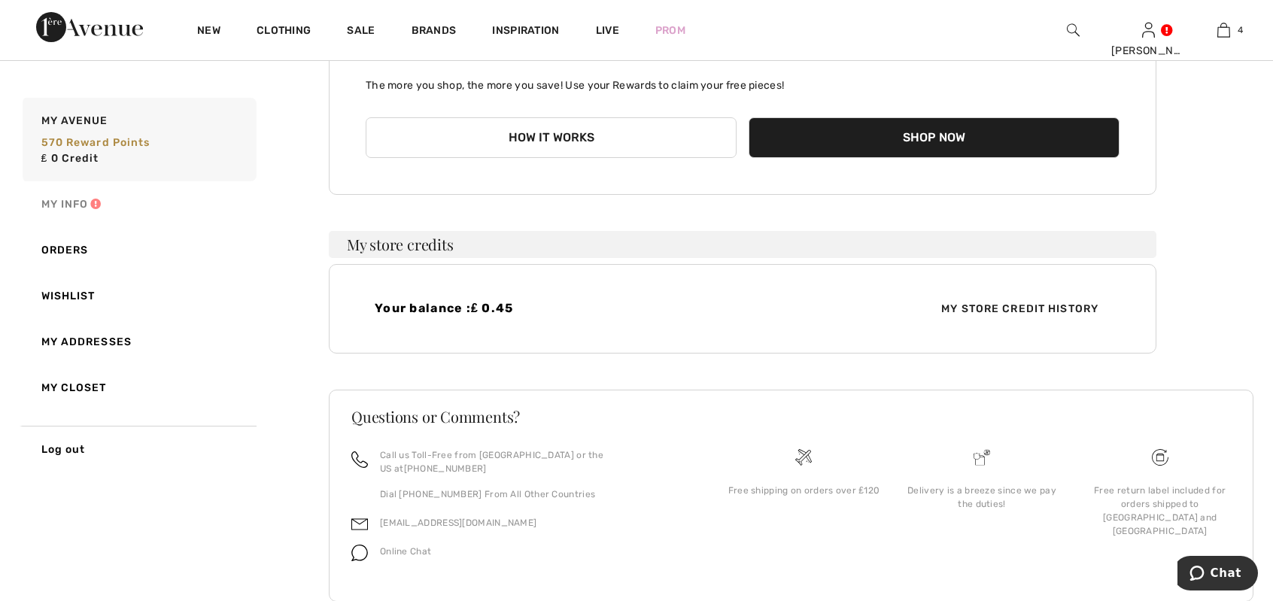
click at [96, 205] on link "My Info" at bounding box center [138, 204] width 237 height 46
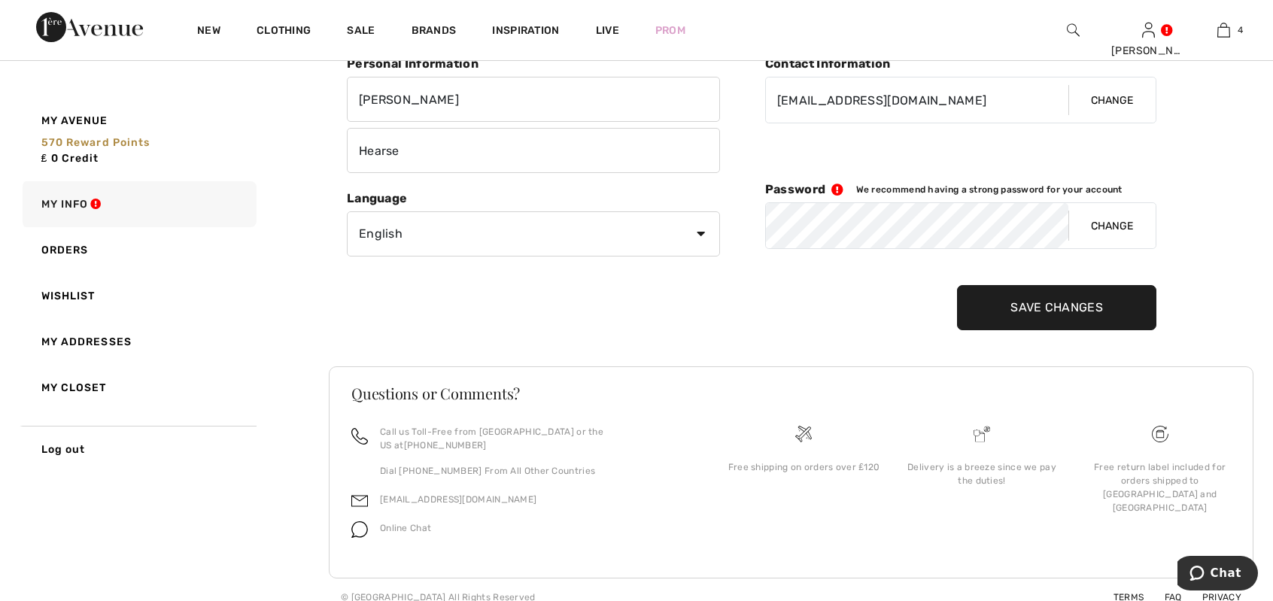
scroll to position [0, 0]
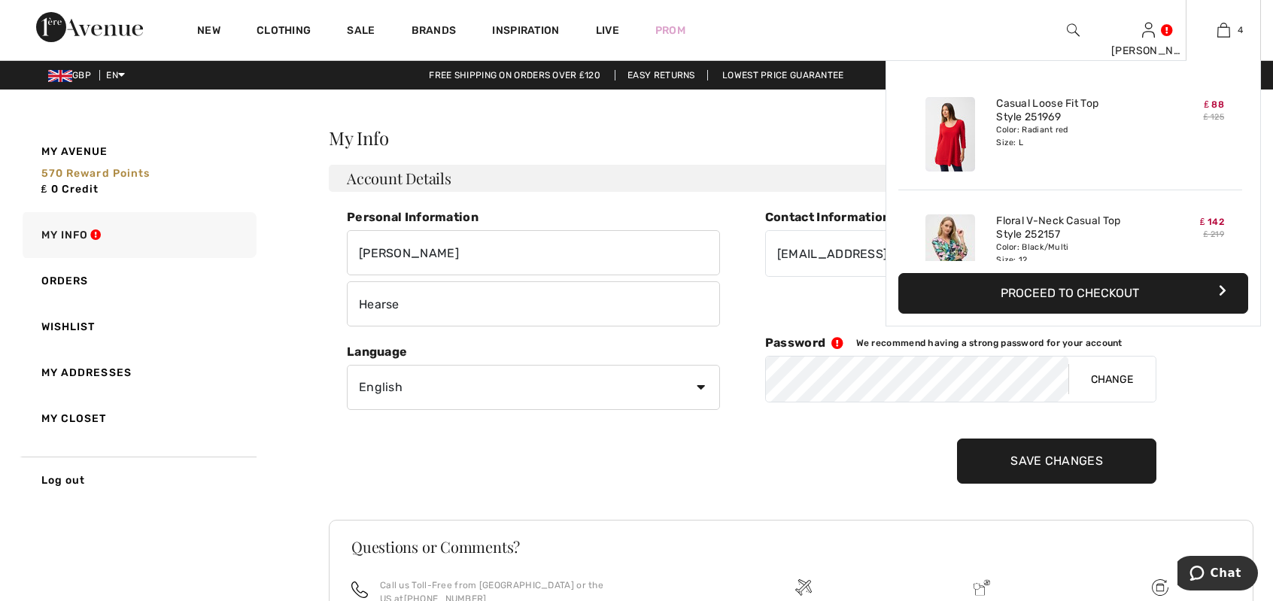
click at [1073, 284] on button "Proceed to Checkout" at bounding box center [1073, 293] width 350 height 41
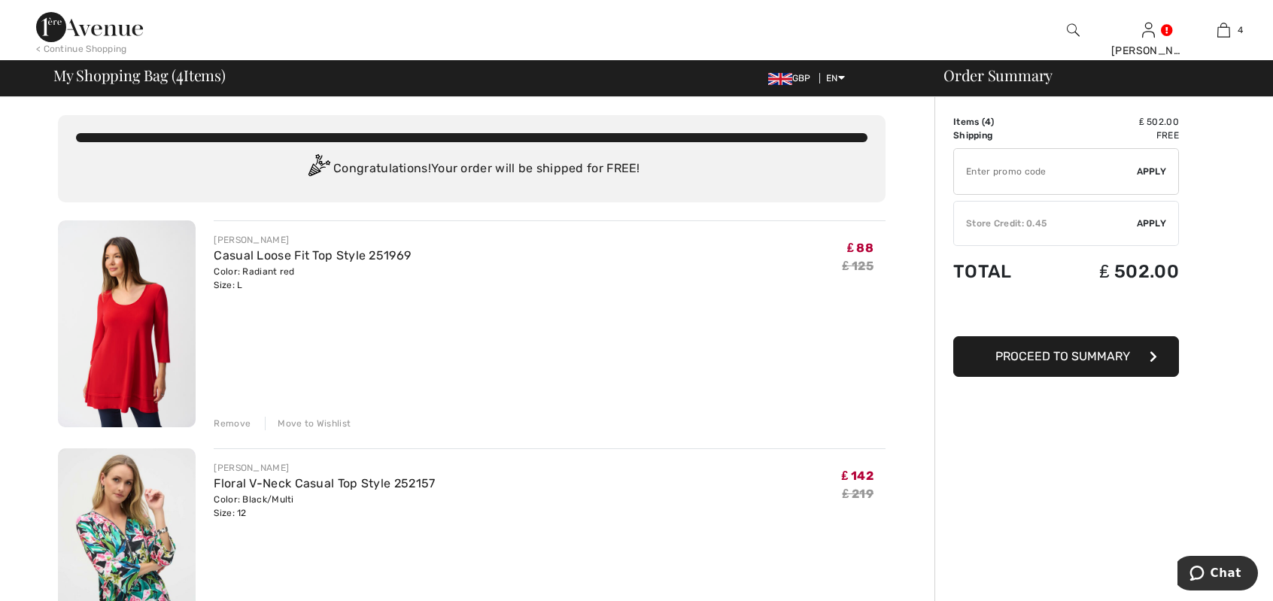
click at [1073, 354] on span "Proceed to Summary" at bounding box center [1062, 356] width 135 height 14
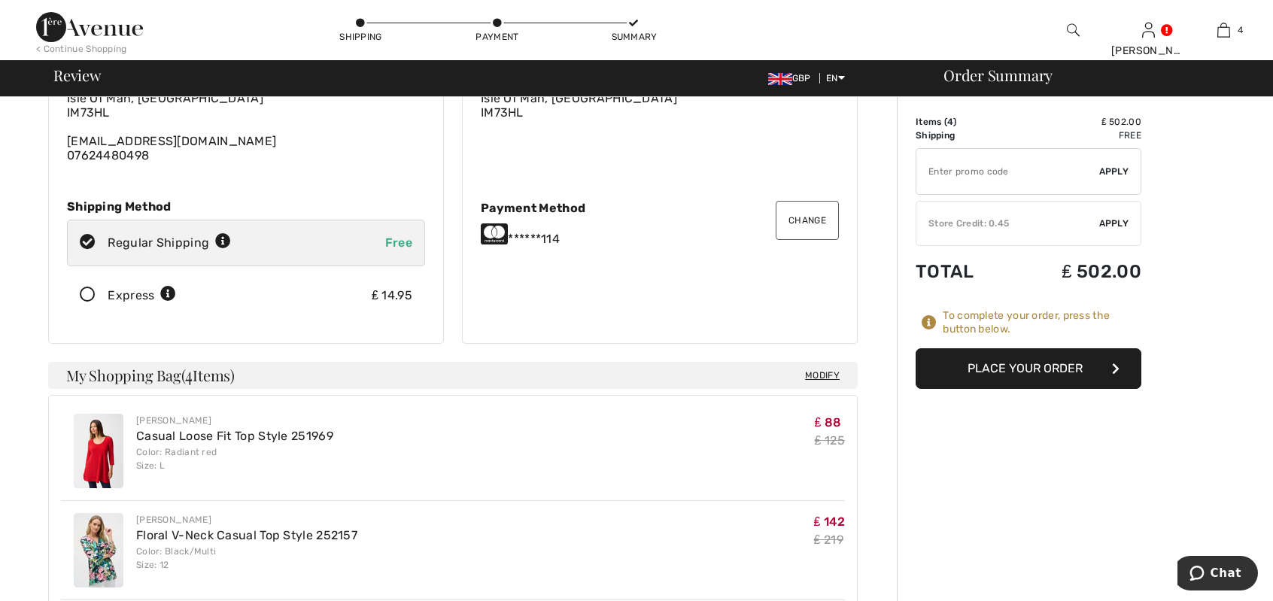
scroll to position [150, 0]
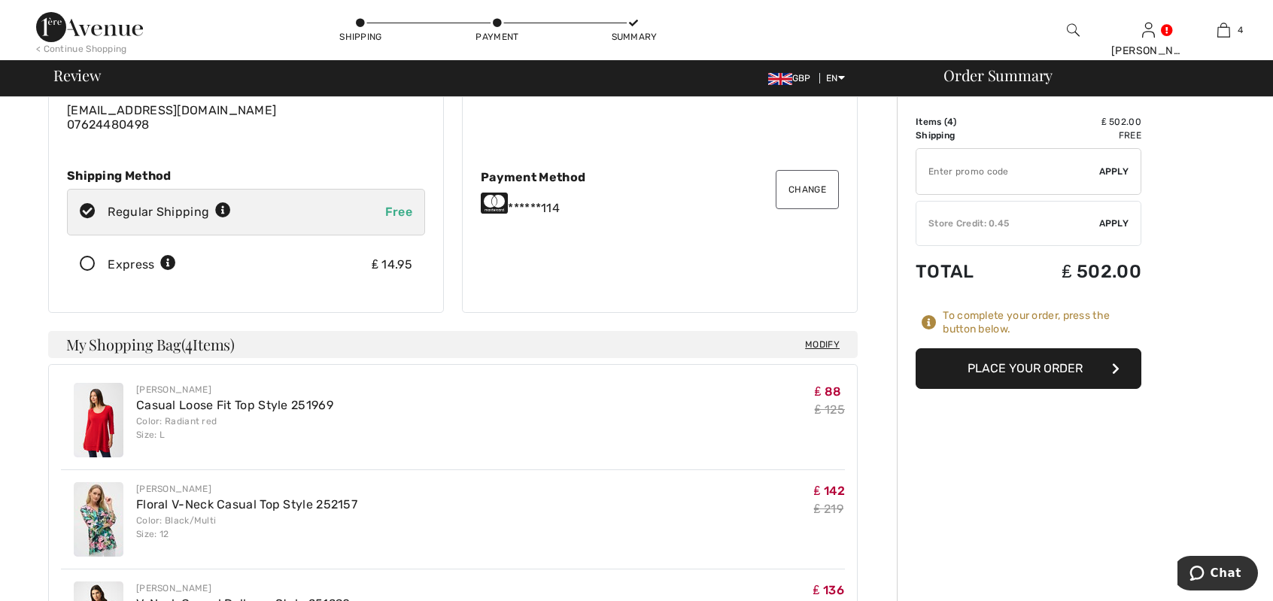
click at [1022, 366] on button "Place Your Order" at bounding box center [1029, 368] width 226 height 41
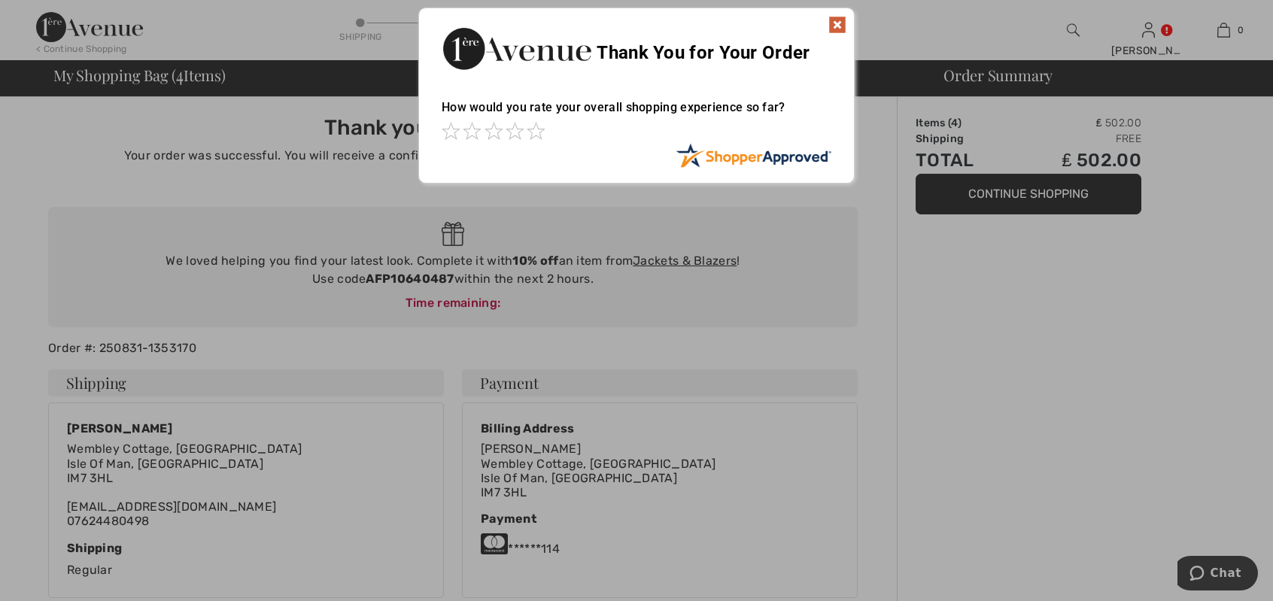
drag, startPoint x: 838, startPoint y: 23, endPoint x: 847, endPoint y: 26, distance: 9.8
click at [838, 22] on img at bounding box center [837, 25] width 18 height 18
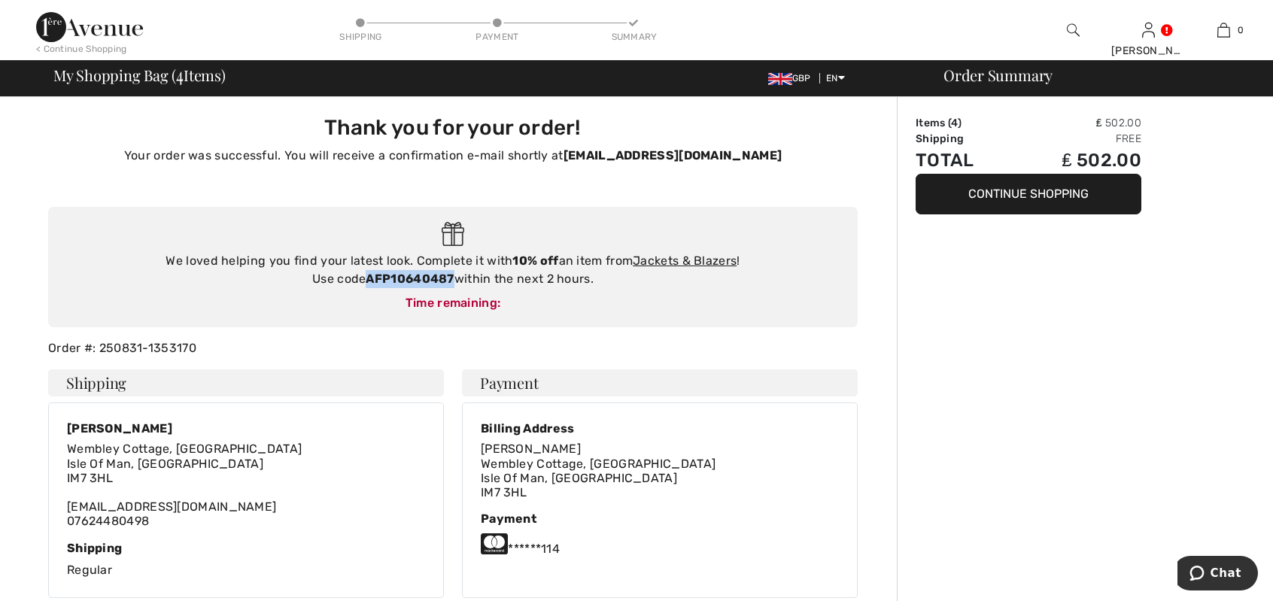
drag, startPoint x: 369, startPoint y: 278, endPoint x: 453, endPoint y: 275, distance: 84.3
click at [453, 275] on strong "AFP10640487" at bounding box center [410, 279] width 88 height 14
copy strong "AFP10640487"
click at [680, 261] on link "Jackets & Blazers" at bounding box center [685, 261] width 104 height 14
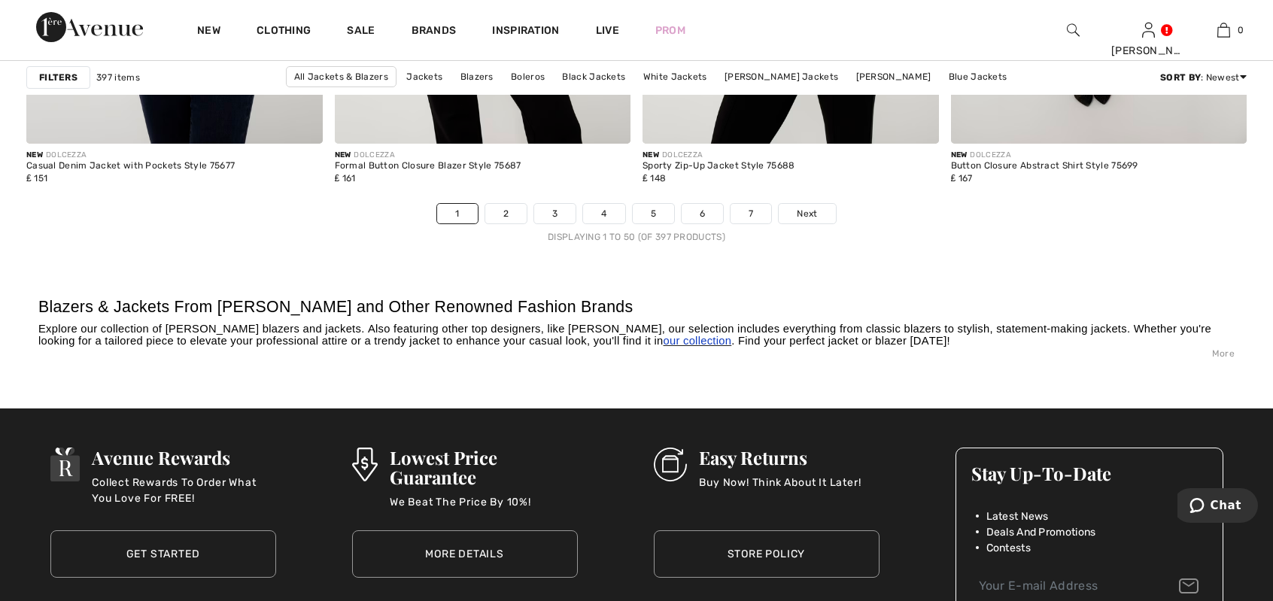
scroll to position [7824, 0]
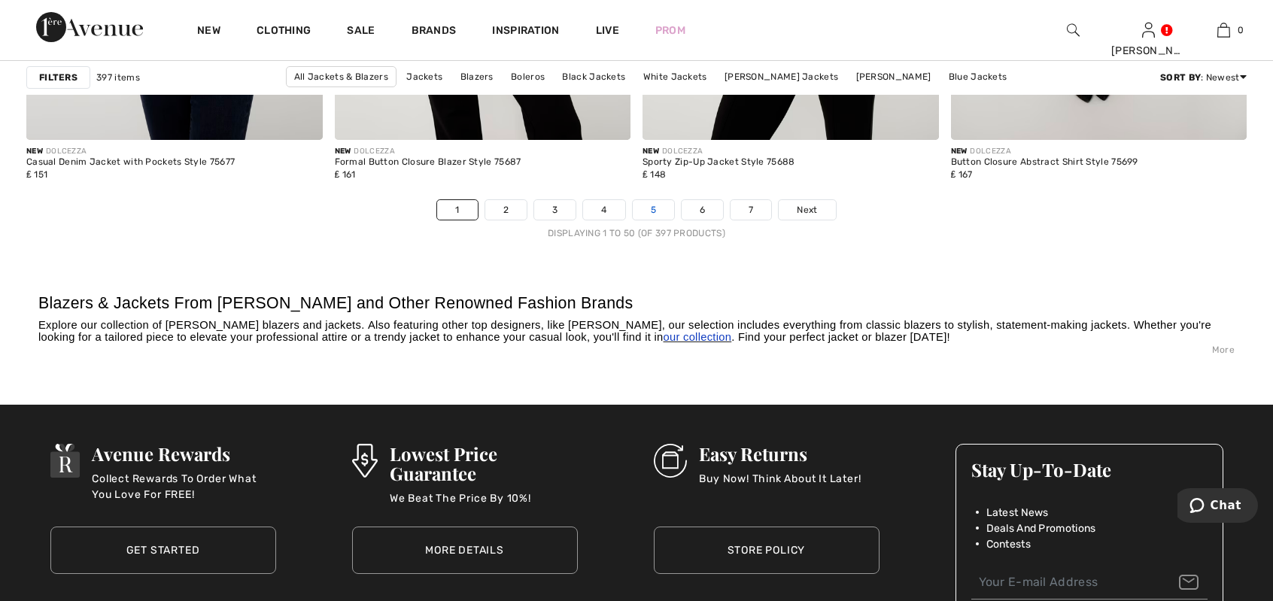
click at [655, 207] on link "5" at bounding box center [653, 210] width 41 height 20
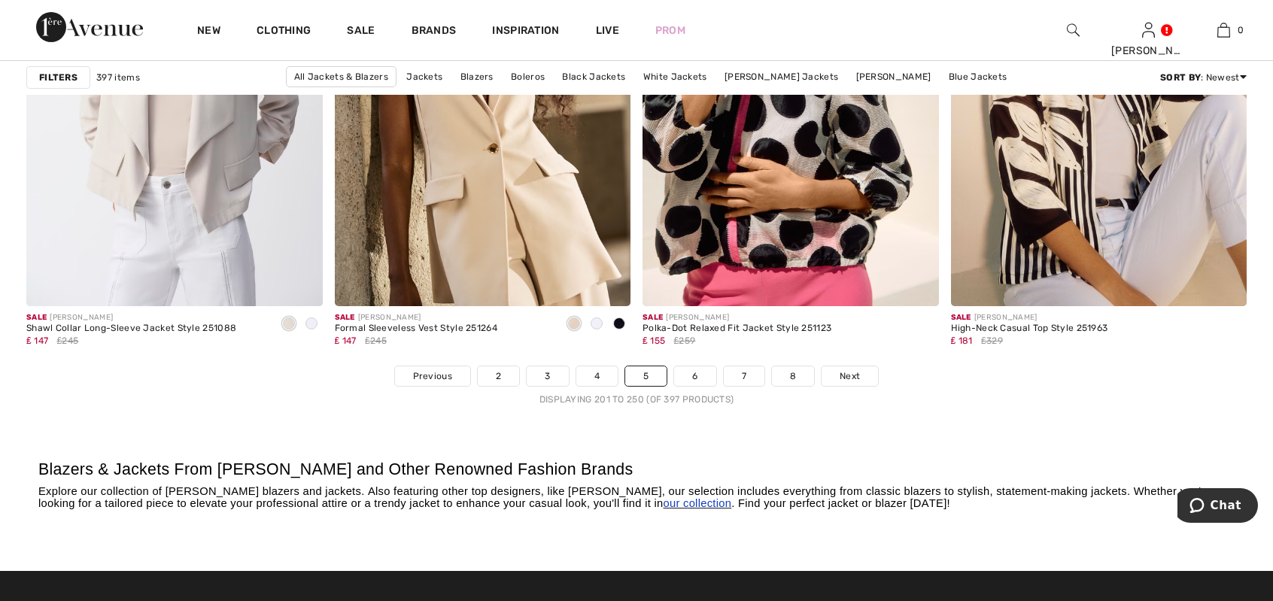
scroll to position [7599, 0]
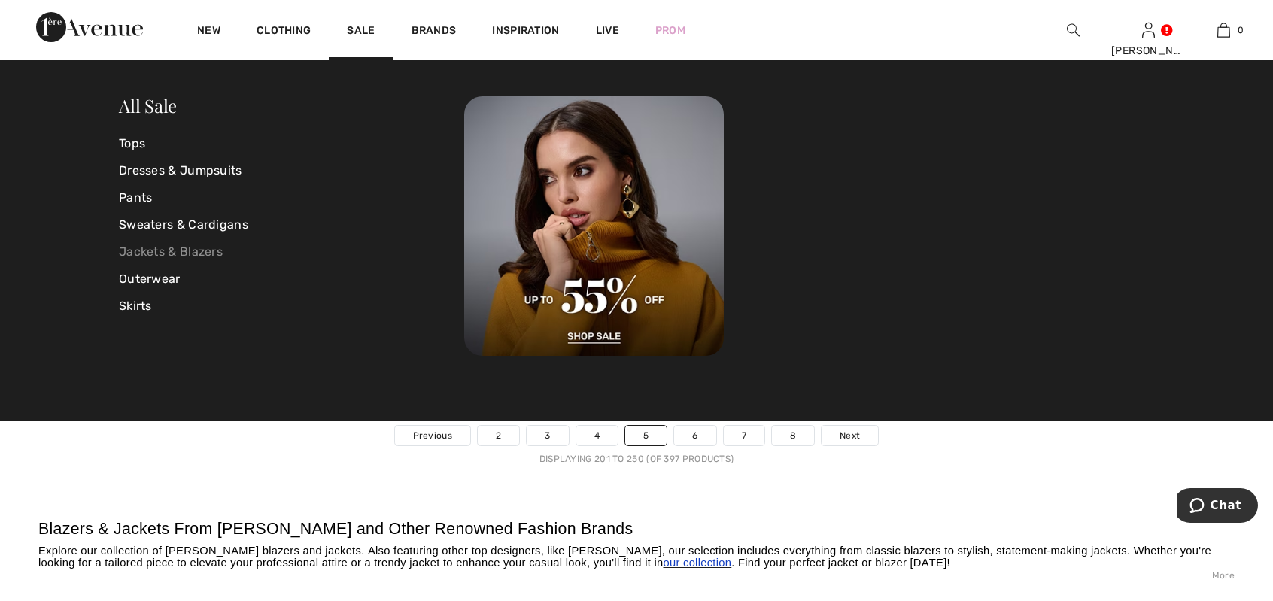
click at [206, 249] on link "Jackets & Blazers" at bounding box center [291, 251] width 345 height 27
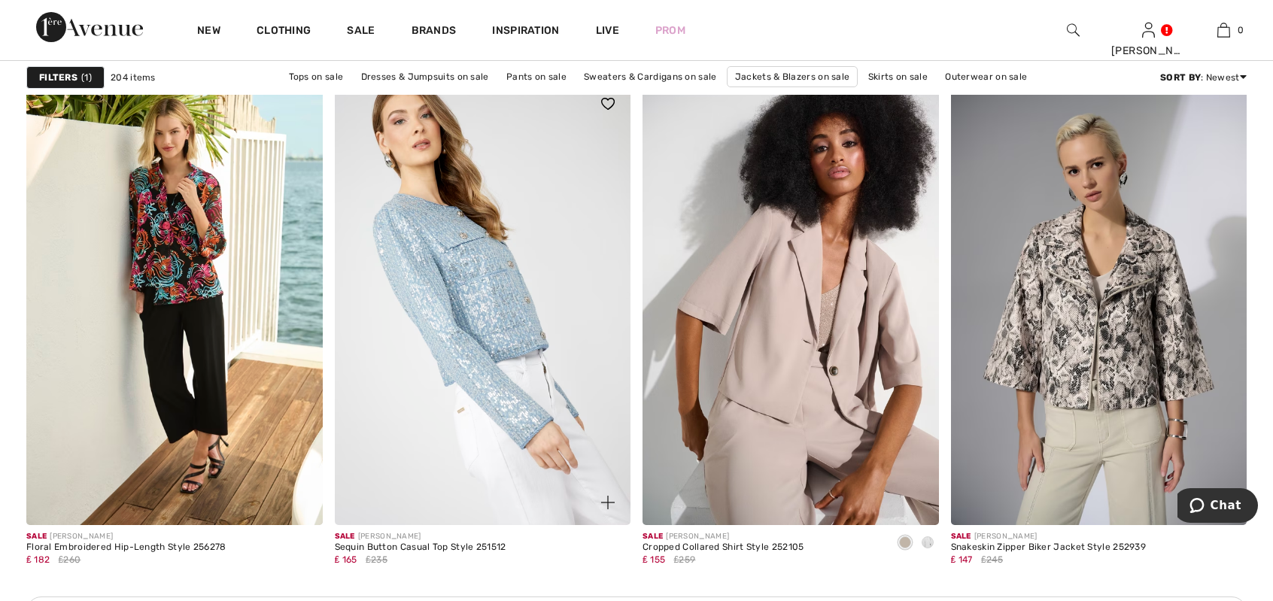
scroll to position [1655, 0]
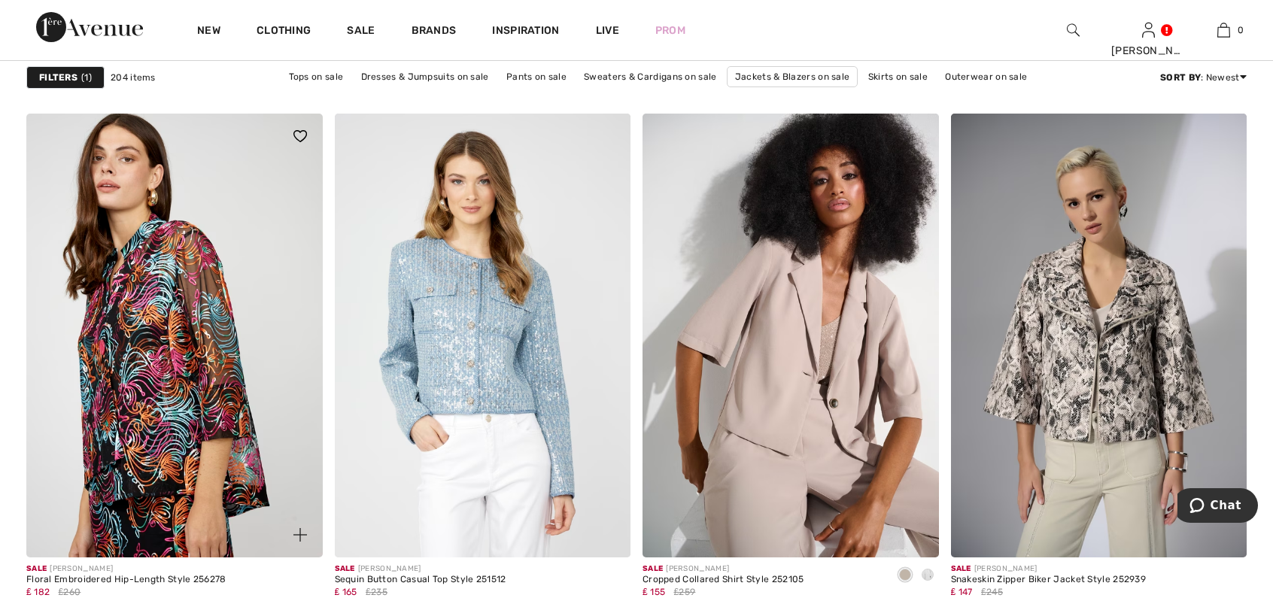
click at [134, 339] on img at bounding box center [174, 336] width 296 height 444
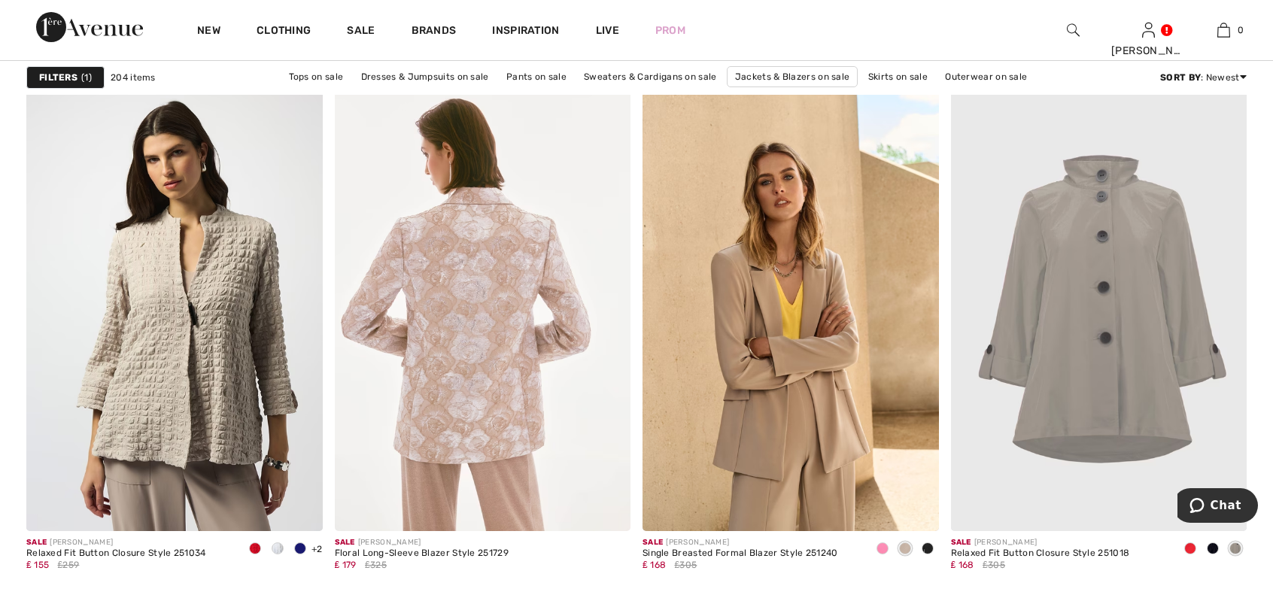
scroll to position [6470, 0]
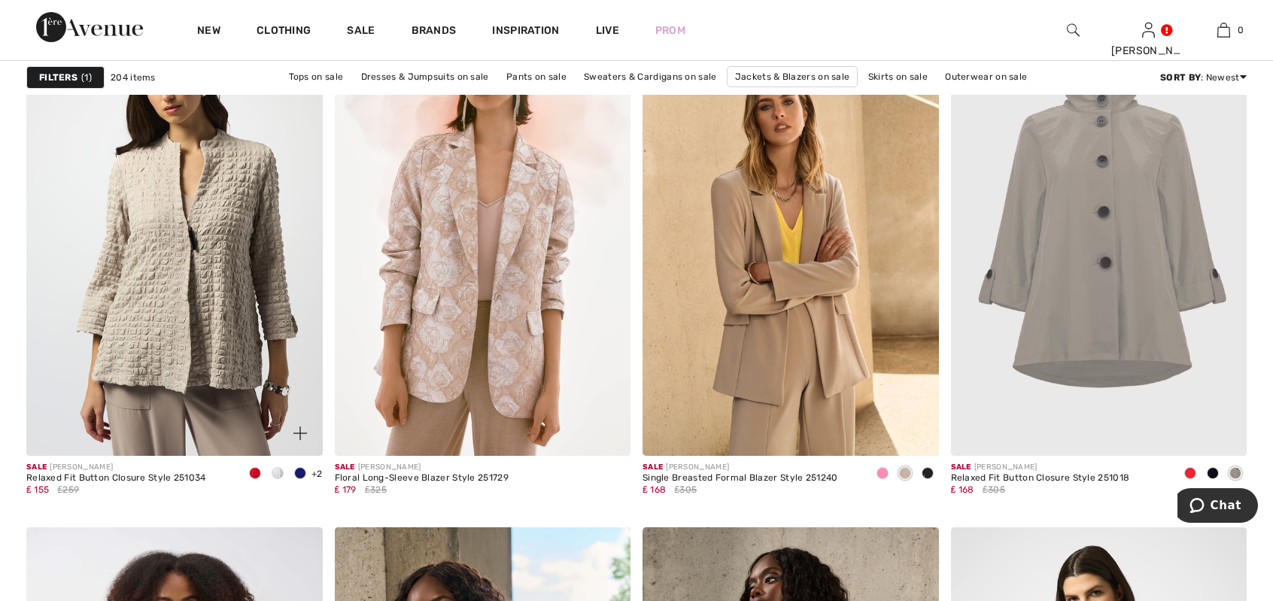
click at [250, 472] on span at bounding box center [255, 473] width 12 height 12
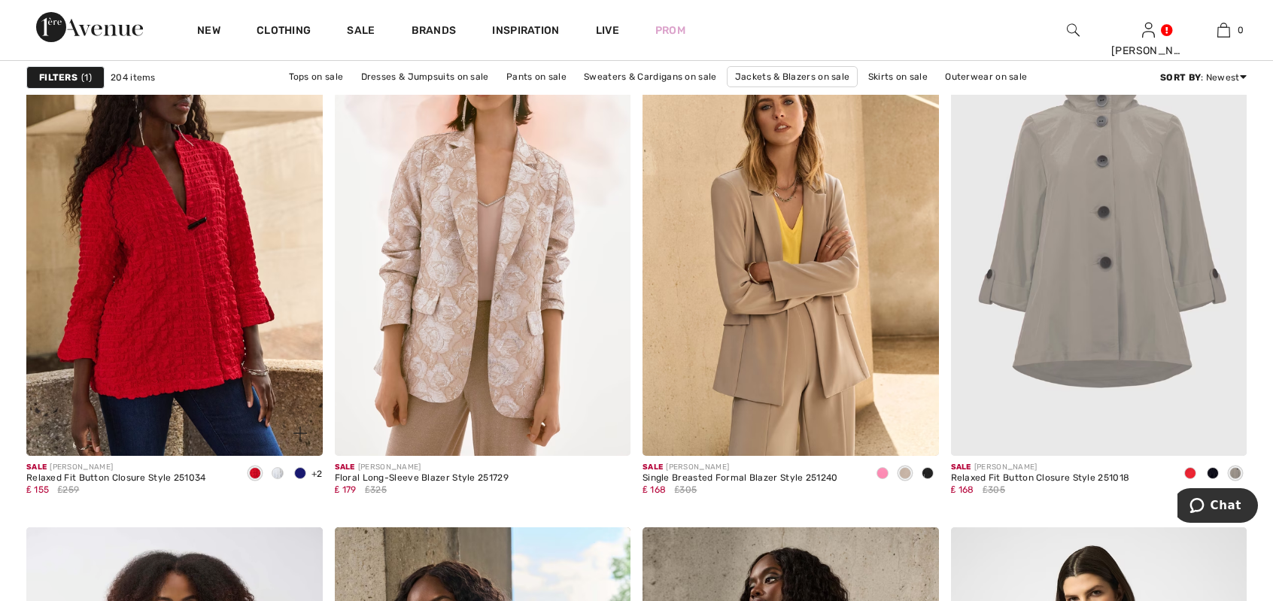
click at [299, 470] on span at bounding box center [300, 473] width 12 height 12
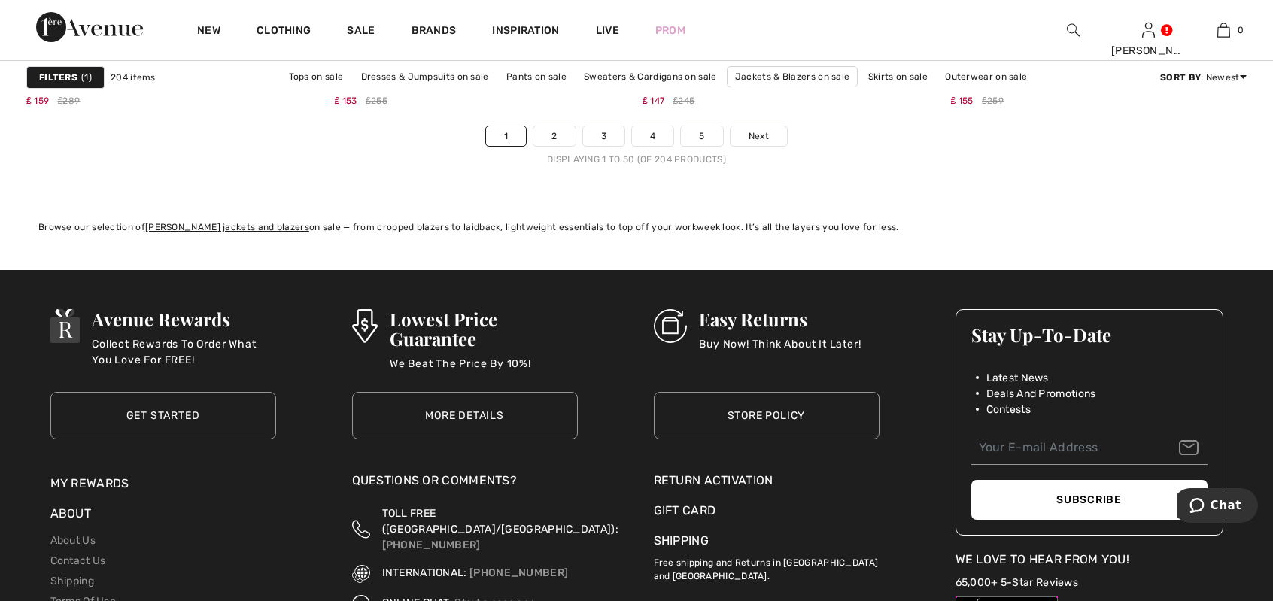
scroll to position [7900, 0]
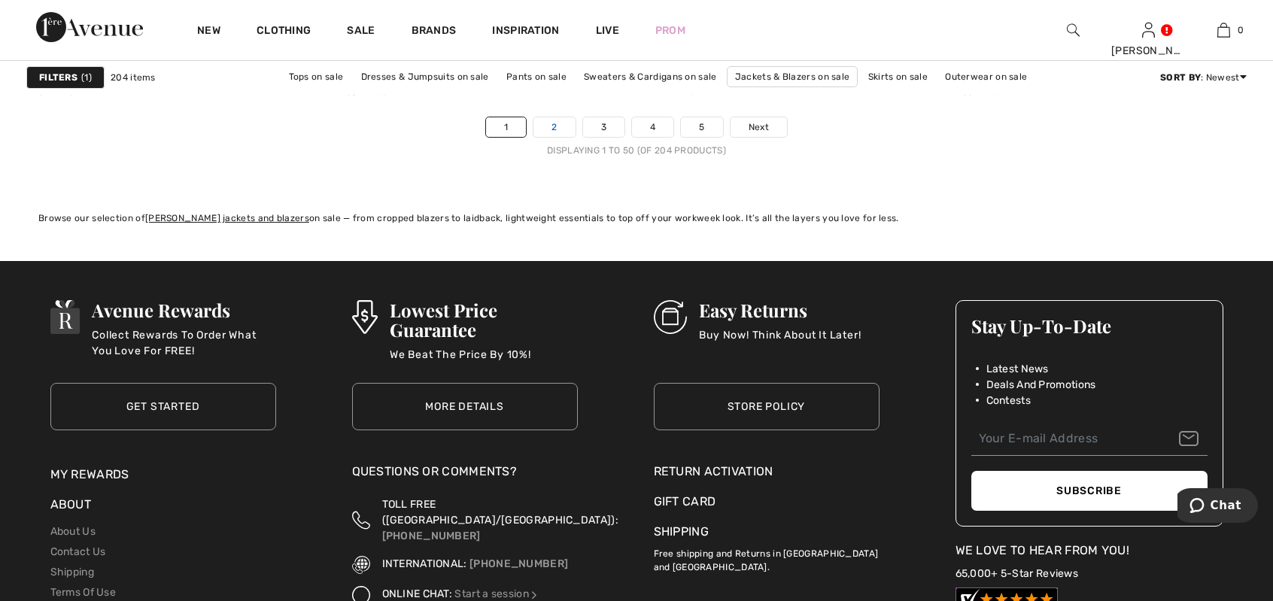
click at [562, 126] on link "2" at bounding box center [553, 127] width 41 height 20
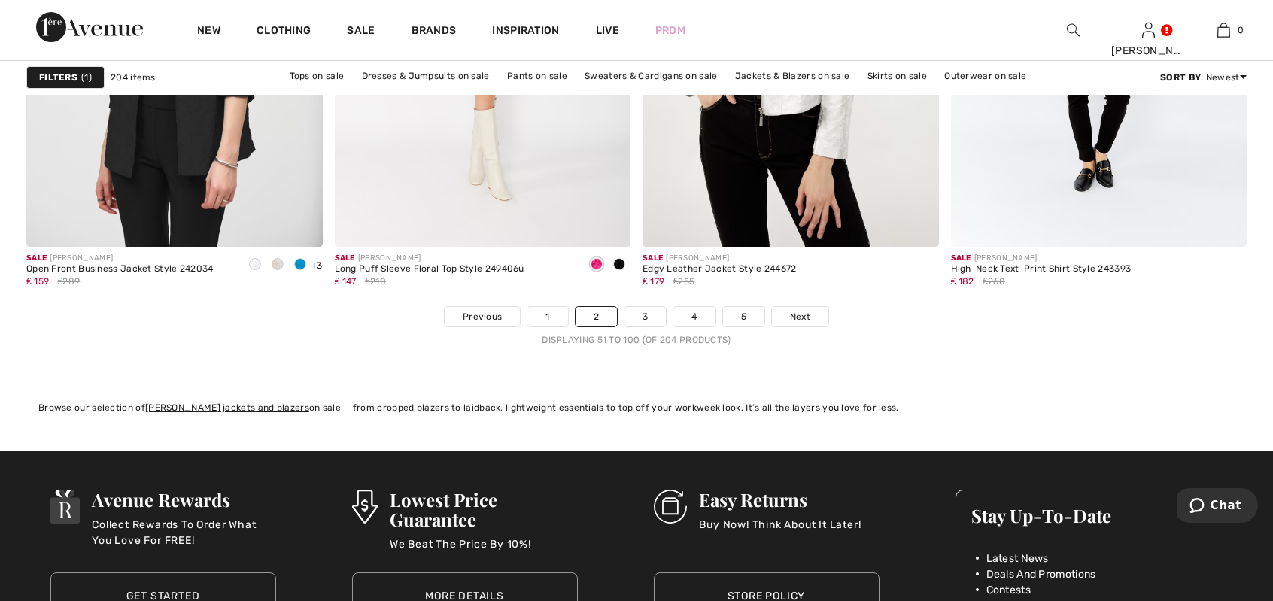
scroll to position [7674, 0]
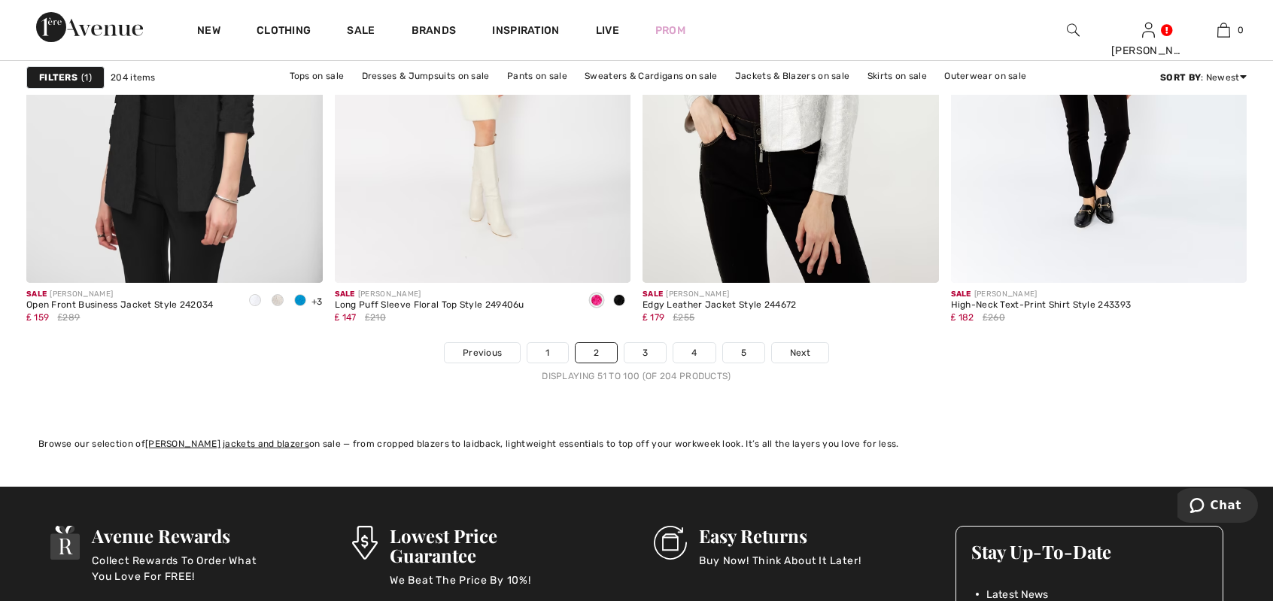
click at [650, 362] on nav "Previous 1 2 3 4 5 Next Displaying 51 to 100 (of 204 products)" at bounding box center [636, 362] width 1220 height 41
click at [646, 354] on link "3" at bounding box center [644, 353] width 41 height 20
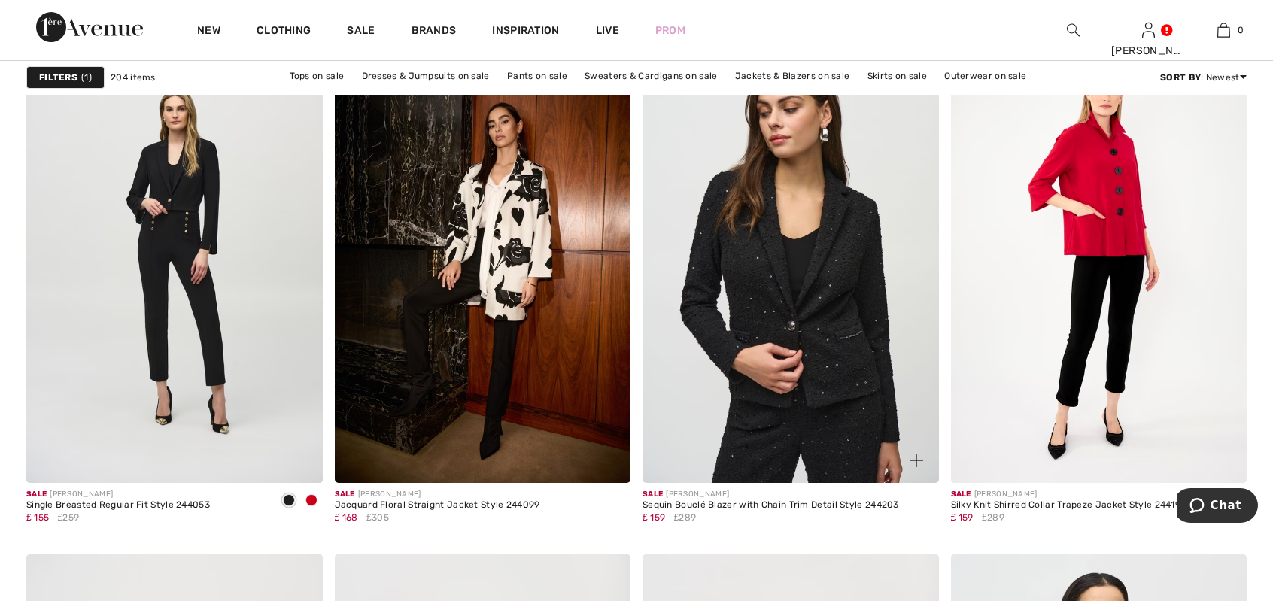
scroll to position [2934, 0]
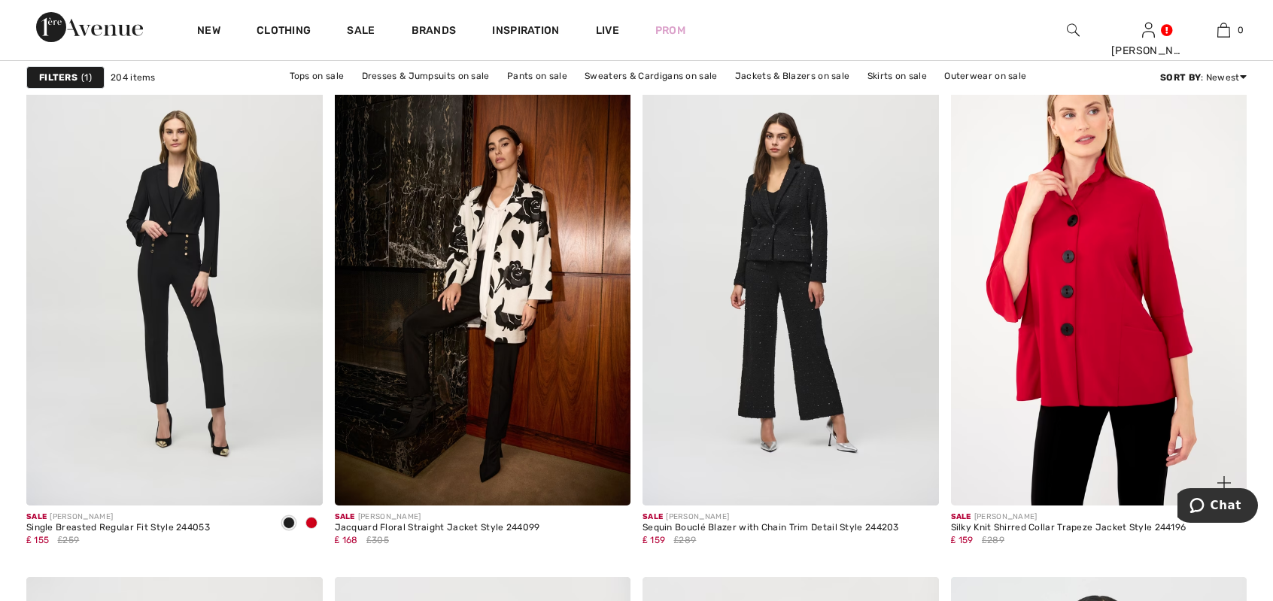
click at [1124, 330] on img at bounding box center [1099, 284] width 296 height 444
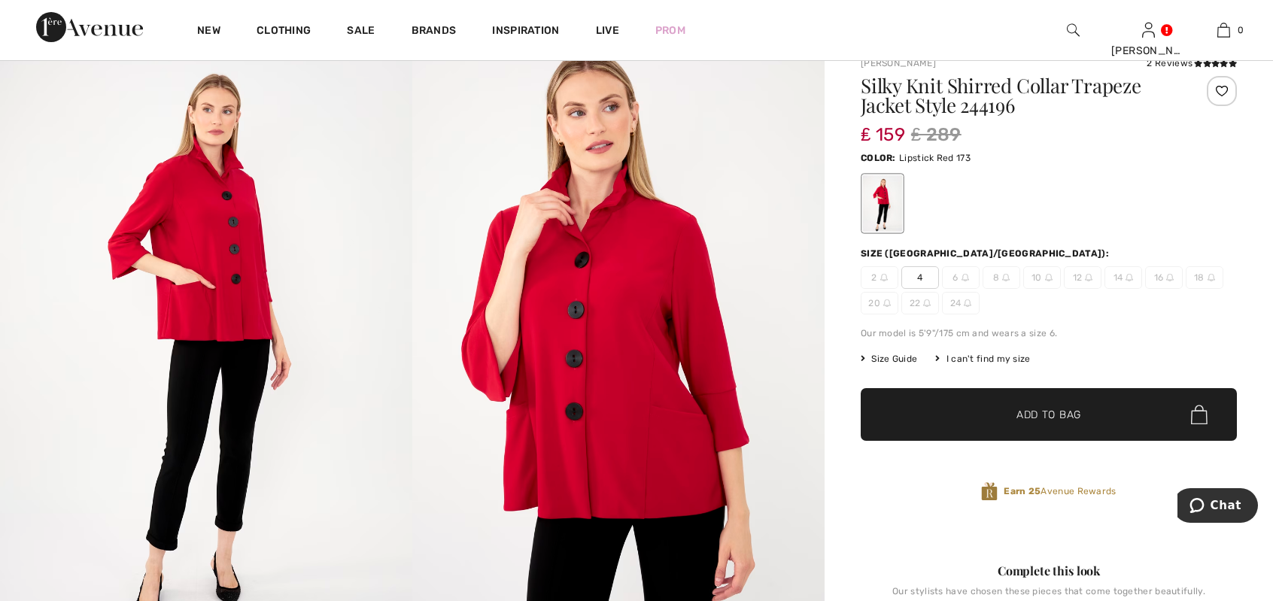
scroll to position [75, 0]
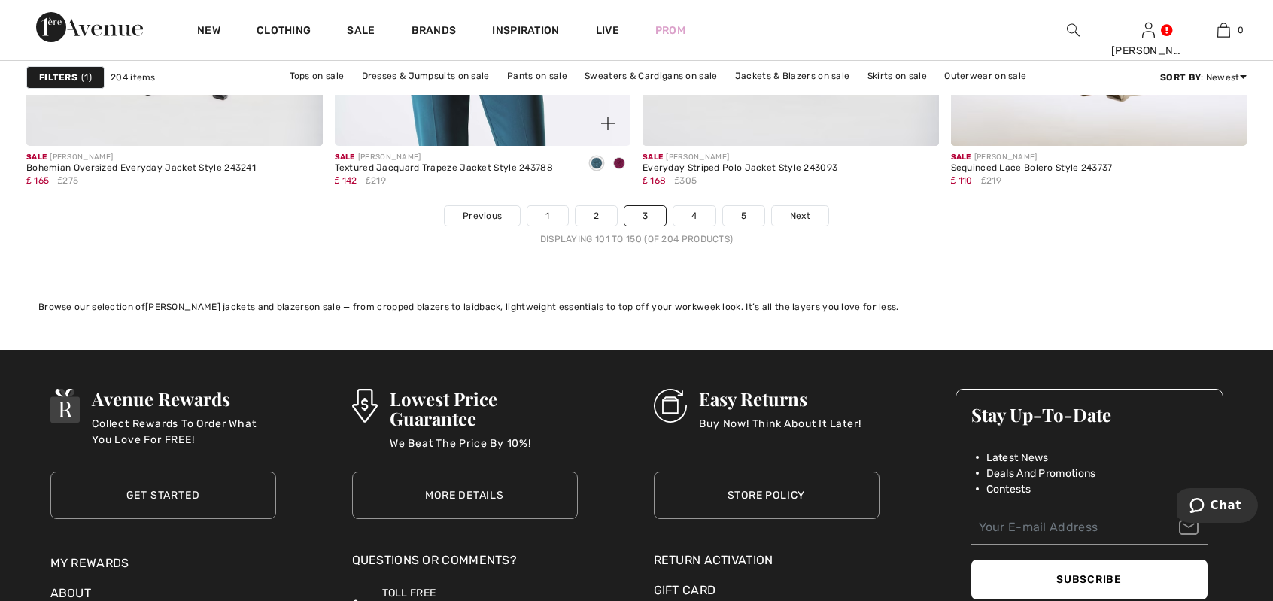
scroll to position [7824, 0]
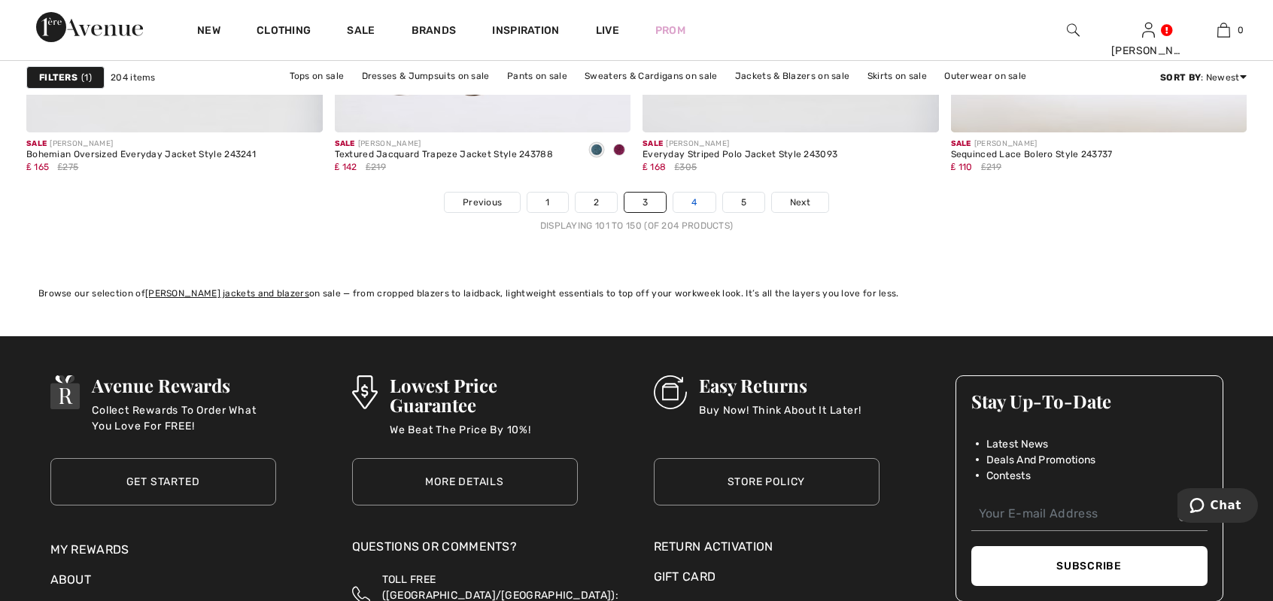
click at [691, 200] on link "4" at bounding box center [693, 203] width 41 height 20
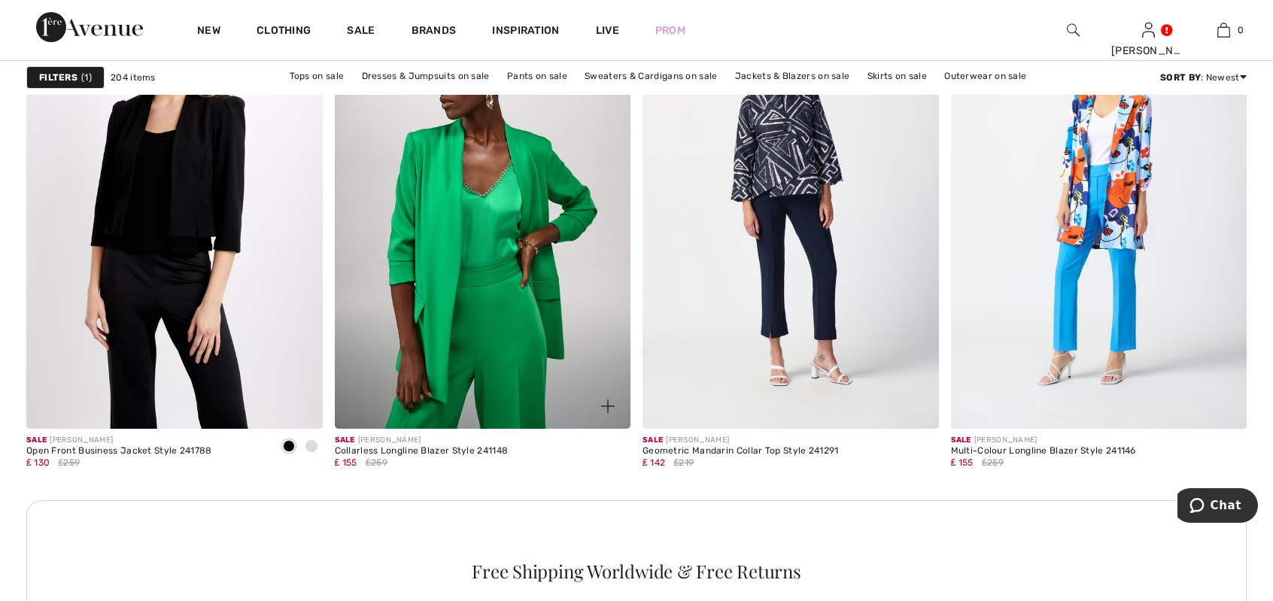
scroll to position [3536, 0]
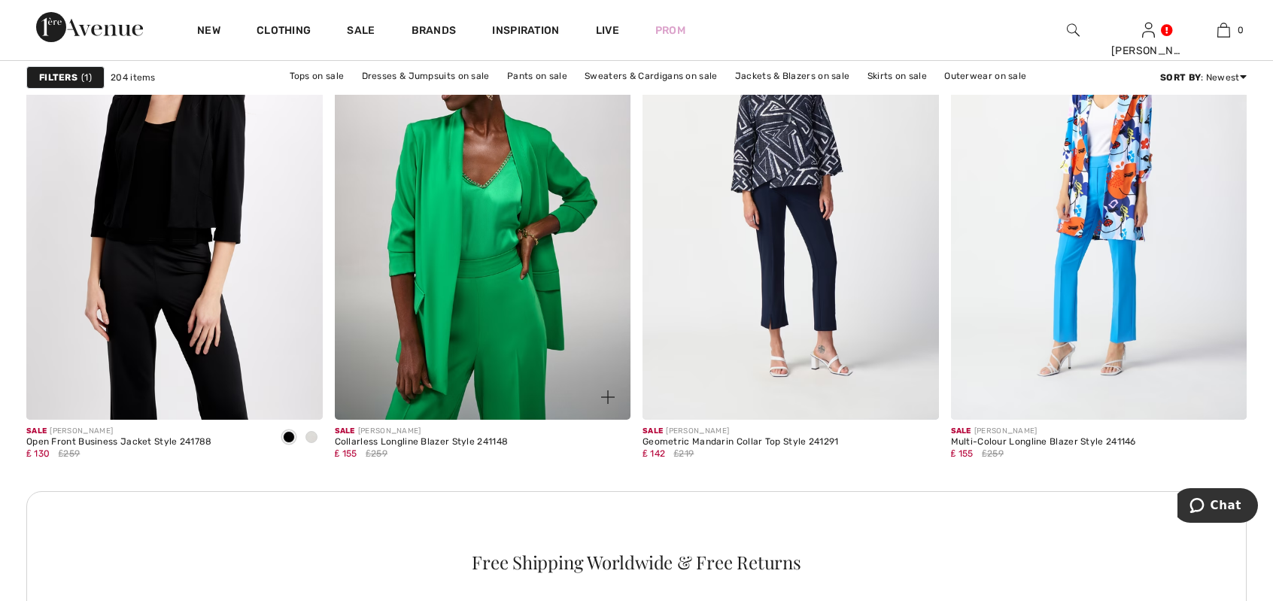
click at [483, 278] on img at bounding box center [483, 197] width 296 height 444
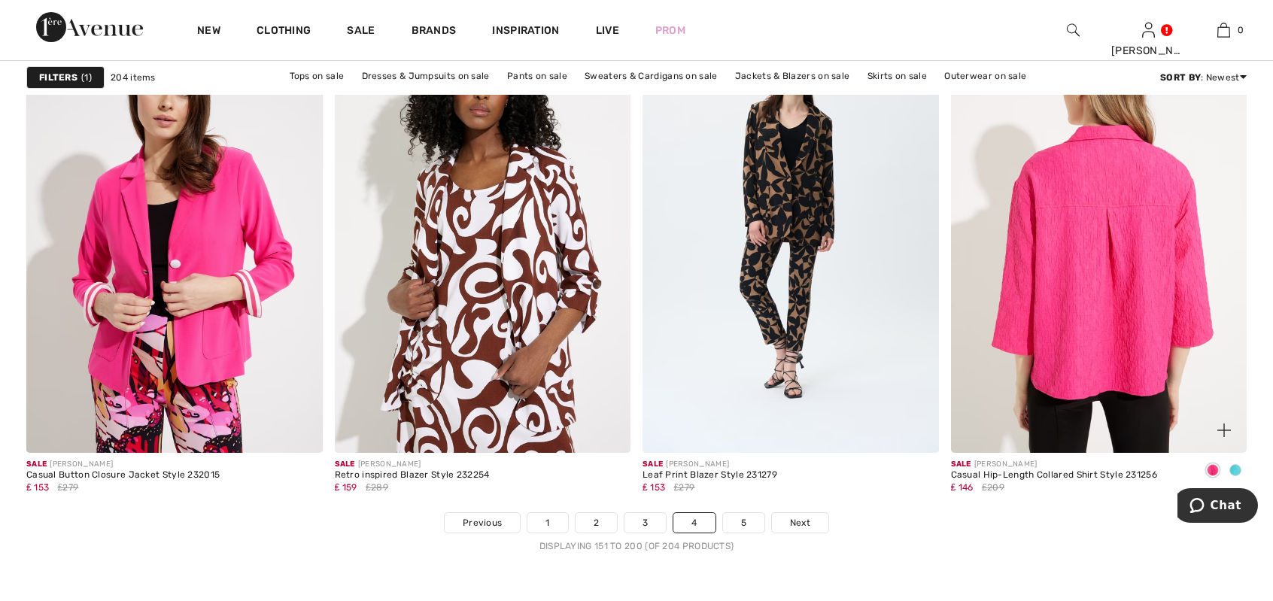
scroll to position [7523, 0]
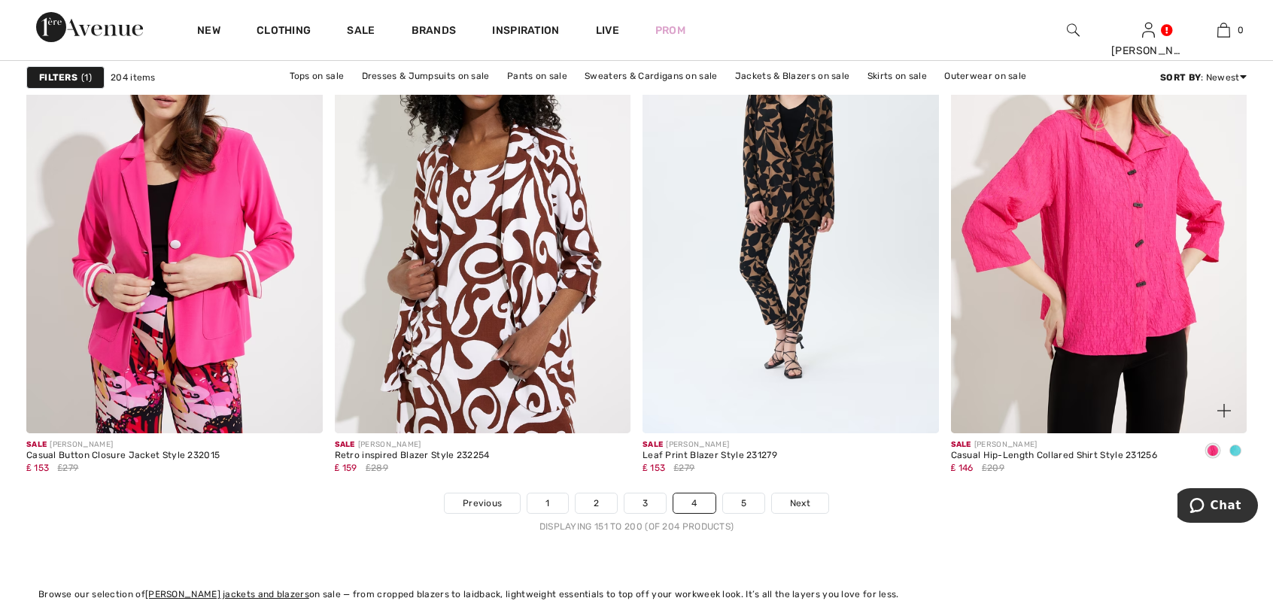
click at [1234, 448] on span at bounding box center [1235, 451] width 12 height 12
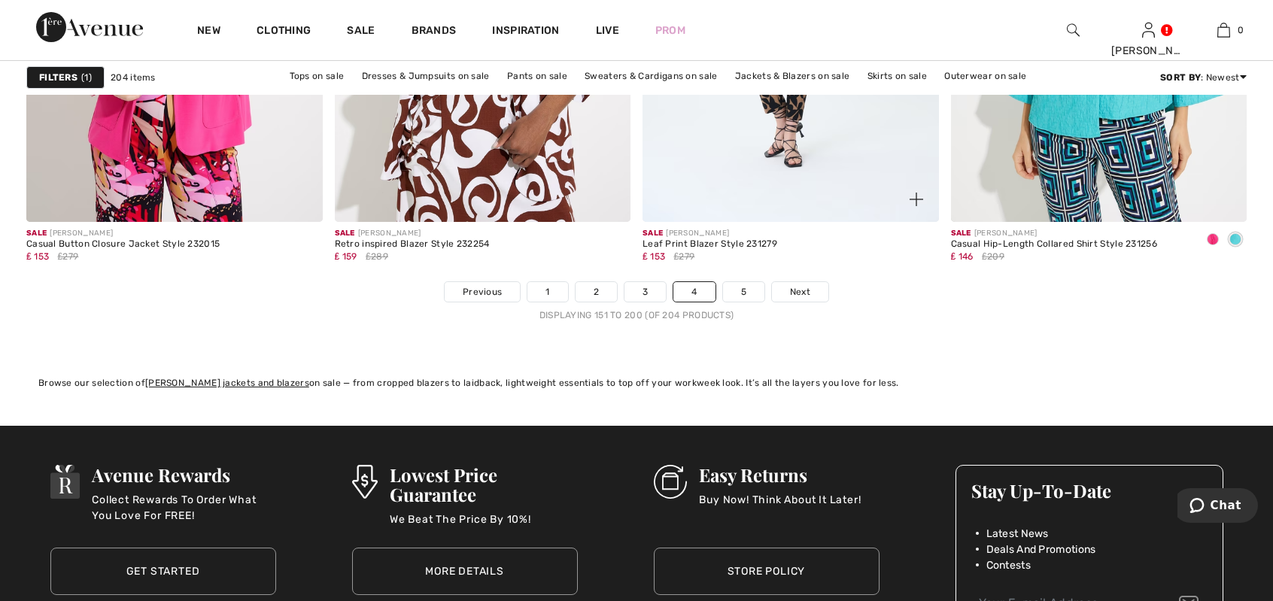
scroll to position [7749, 0]
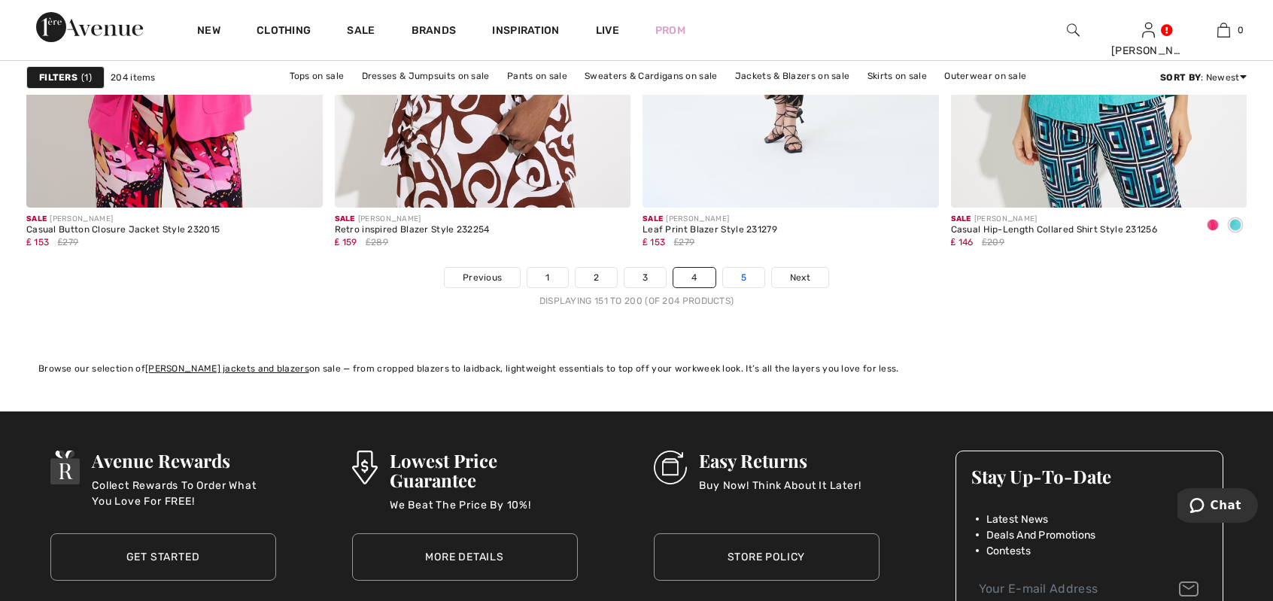
click at [745, 274] on link "5" at bounding box center [743, 278] width 41 height 20
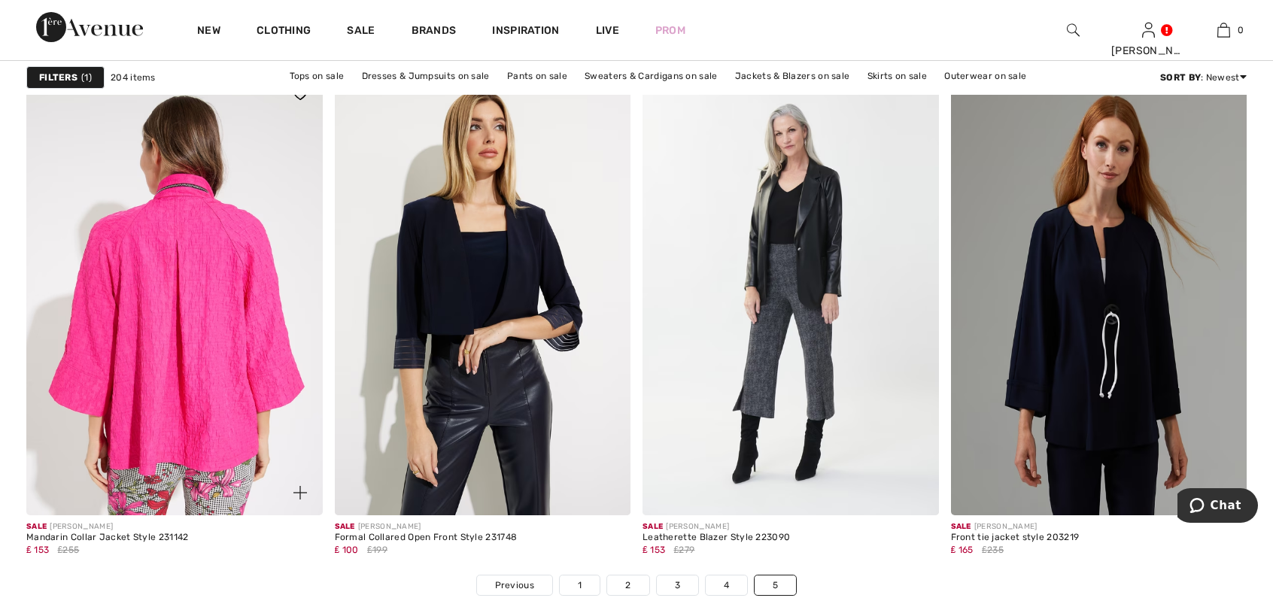
click at [178, 303] on img at bounding box center [174, 293] width 296 height 444
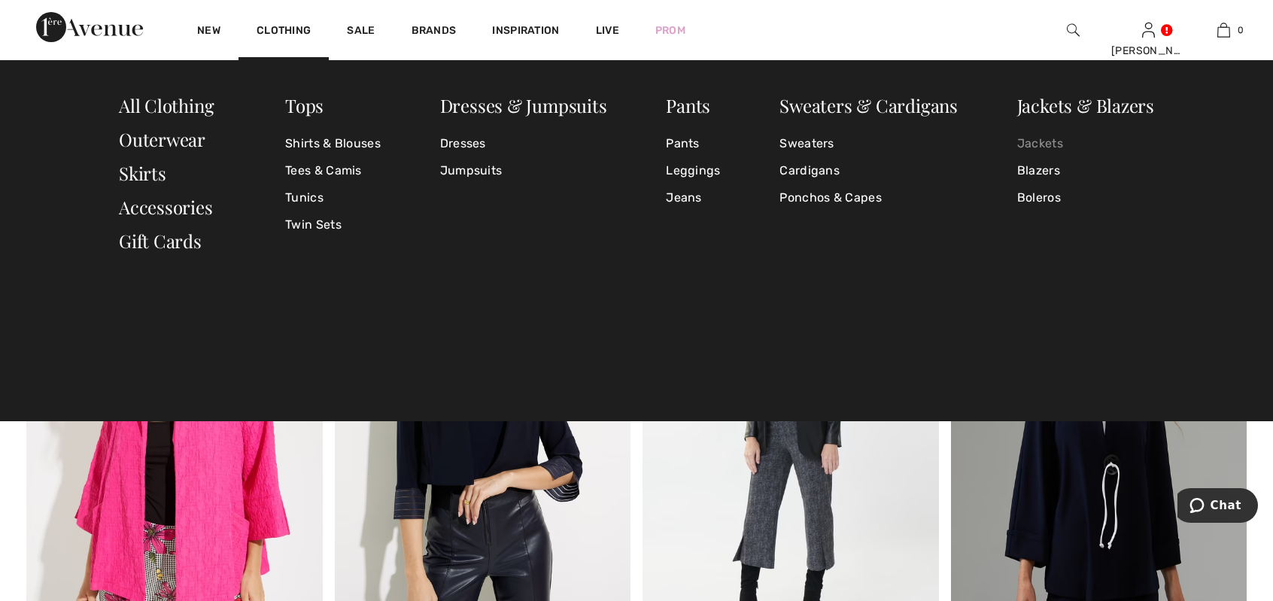
click at [1048, 142] on link "Jackets" at bounding box center [1085, 143] width 137 height 27
click at [1047, 142] on link "Jackets" at bounding box center [1085, 143] width 137 height 27
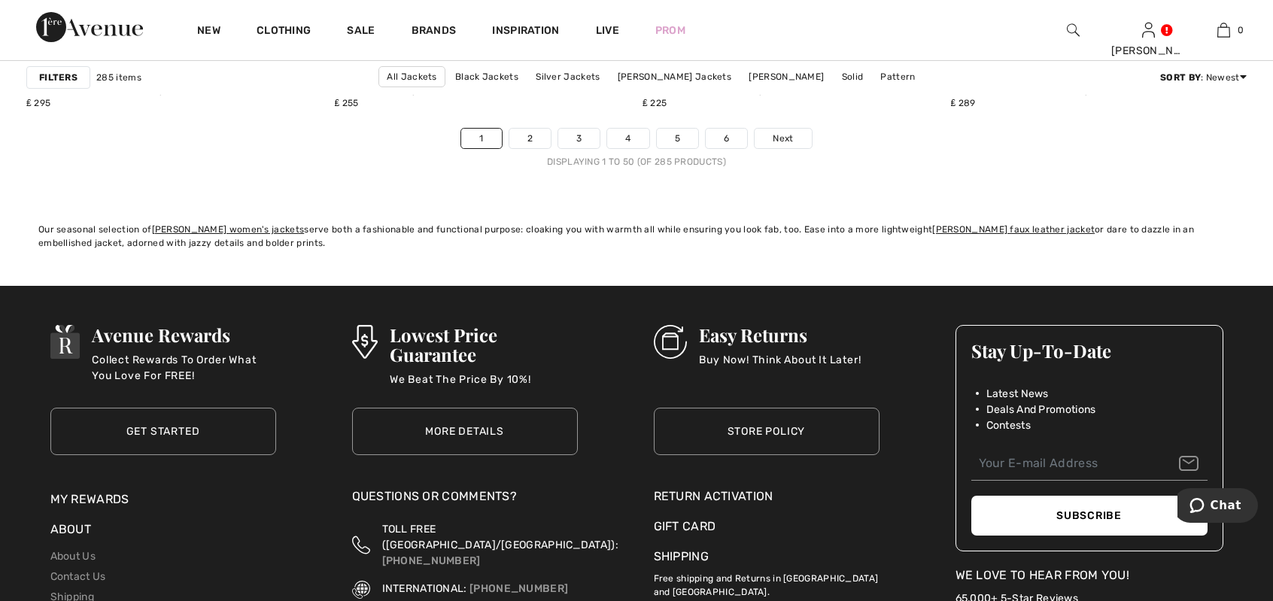
scroll to position [7749, 0]
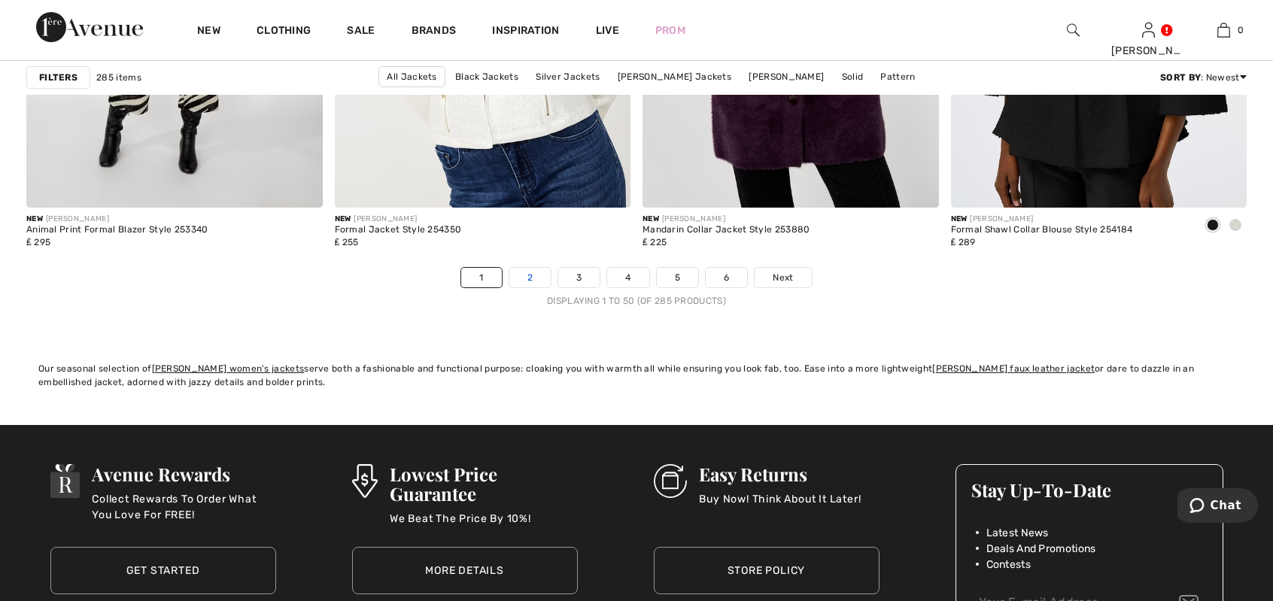
click at [519, 272] on link "2" at bounding box center [529, 278] width 41 height 20
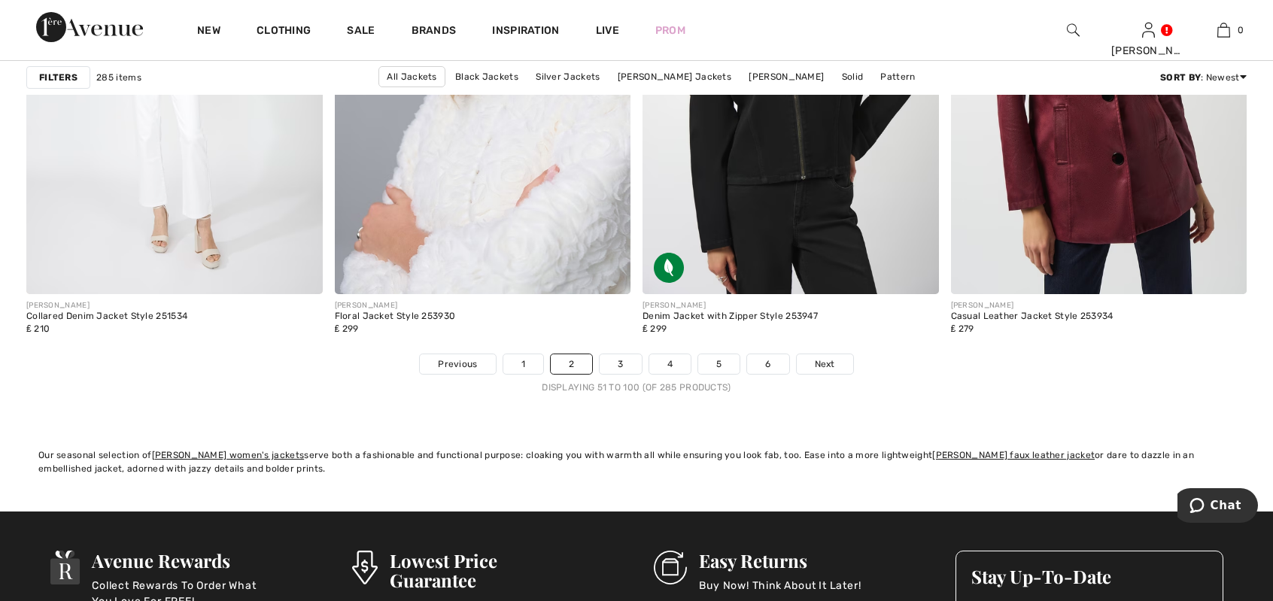
scroll to position [7824, 0]
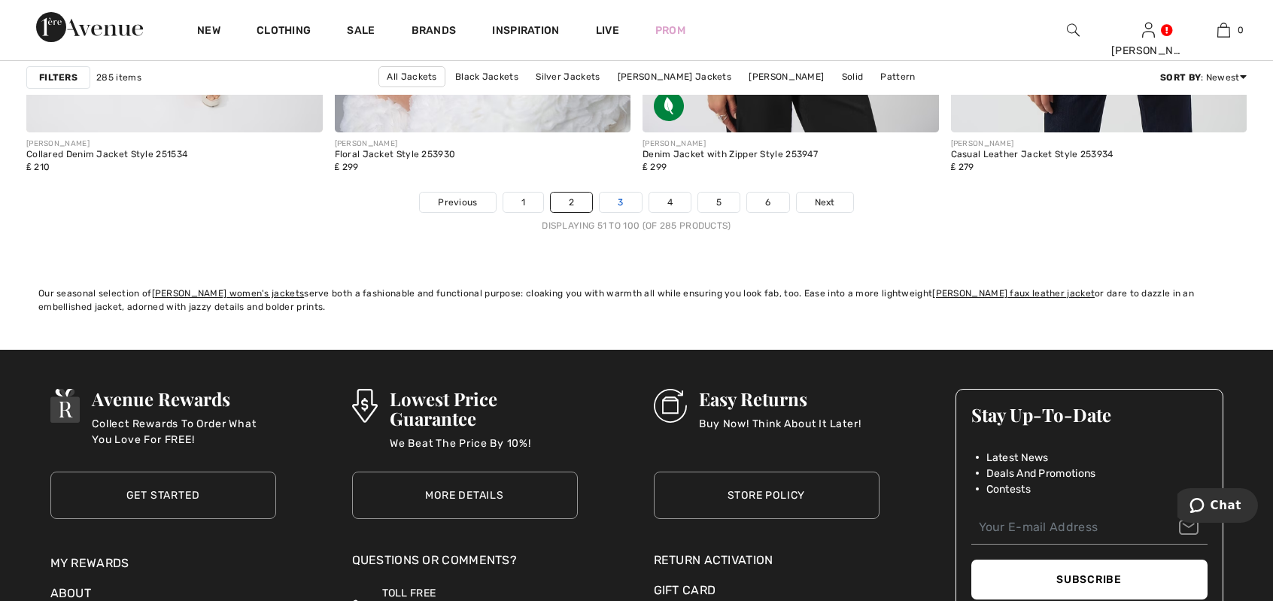
click at [618, 201] on link "3" at bounding box center [620, 203] width 41 height 20
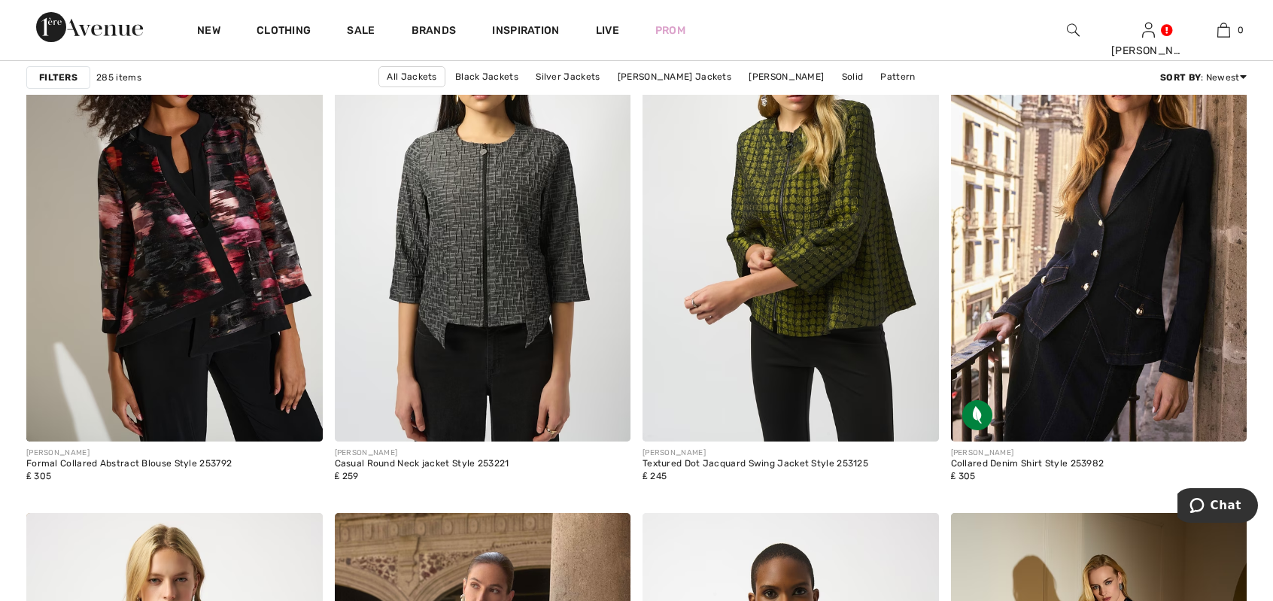
scroll to position [2708, 0]
